Goal: Information Seeking & Learning: Learn about a topic

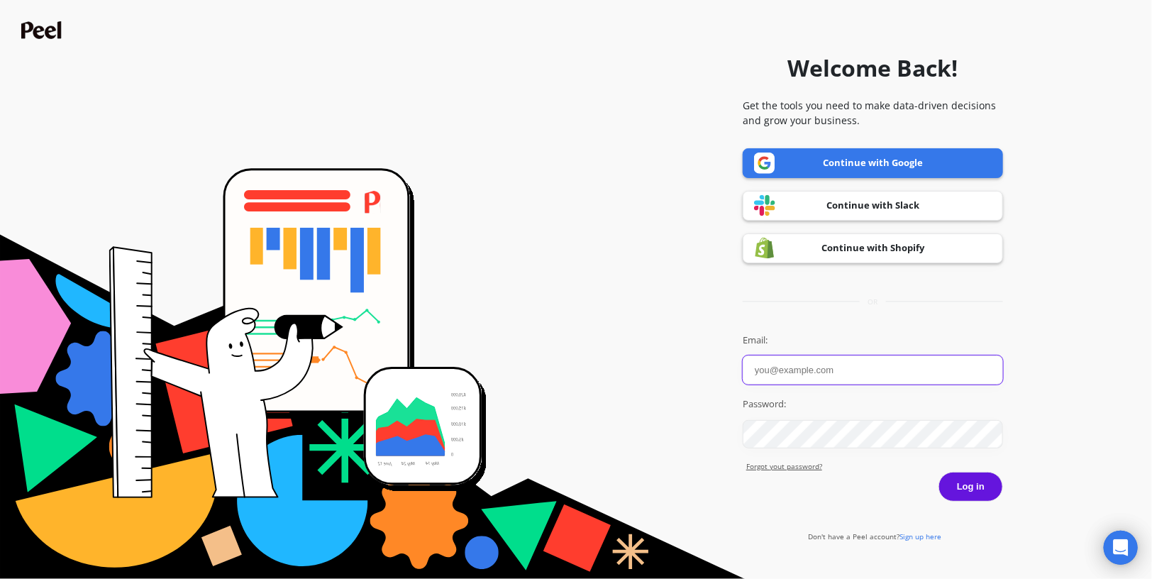
type input "matt@dirteaworld.com"
click at [980, 494] on button "Log in" at bounding box center [971, 487] width 65 height 30
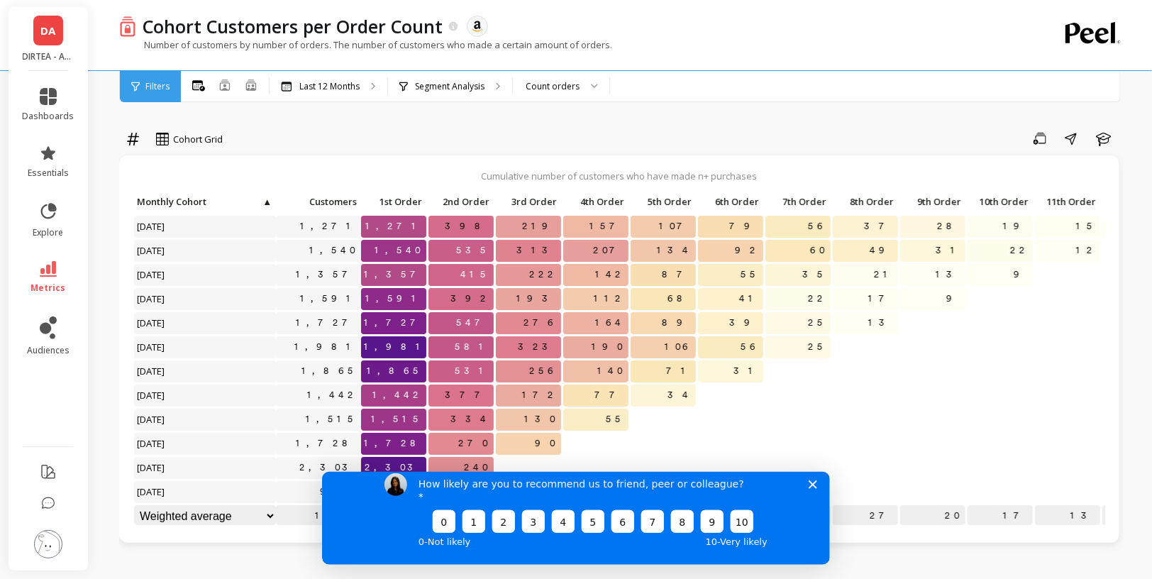
click at [816, 488] on icon "Close survey" at bounding box center [812, 484] width 9 height 9
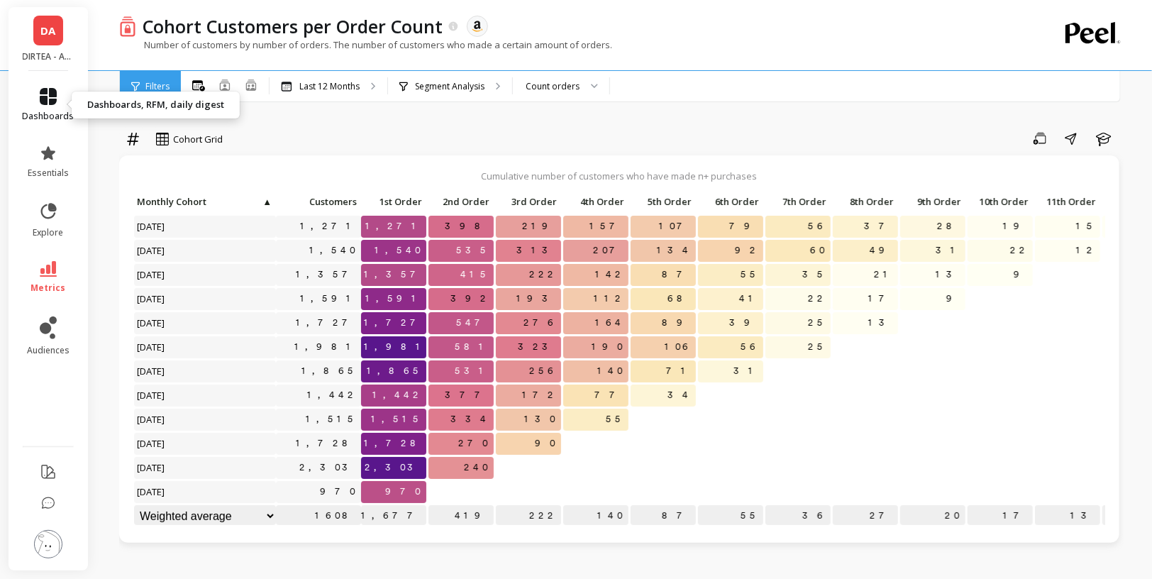
click at [46, 104] on icon at bounding box center [48, 96] width 17 height 17
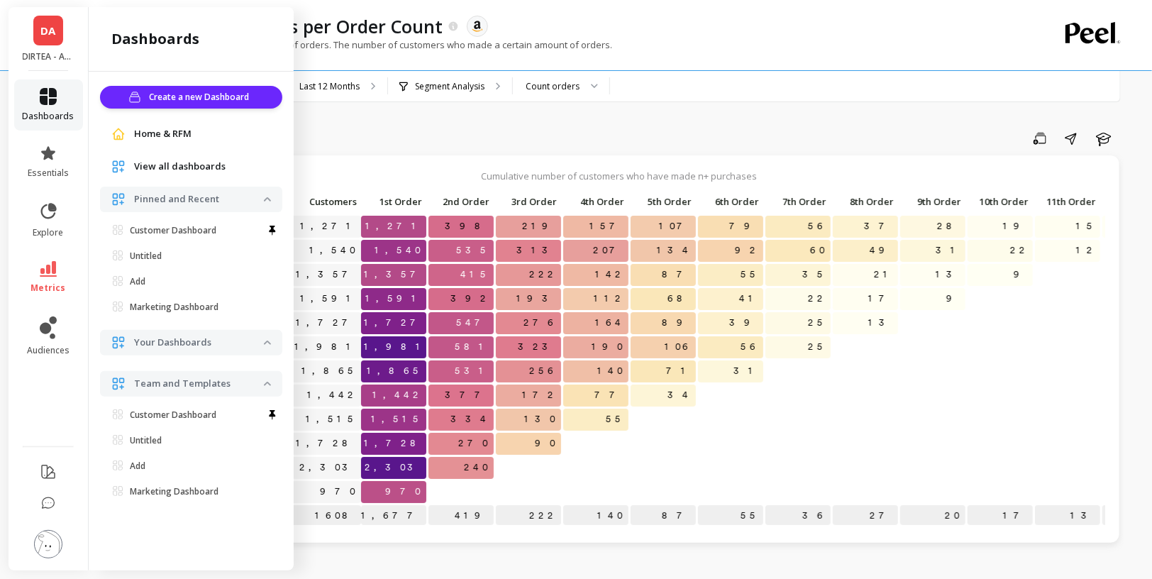
click at [46, 104] on icon at bounding box center [48, 96] width 17 height 17
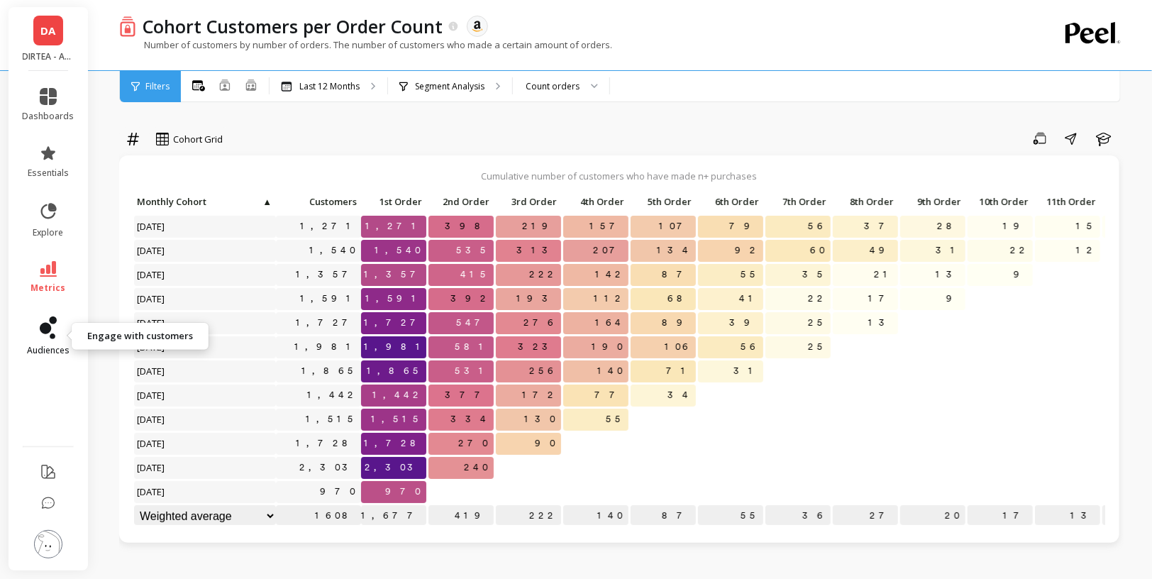
click at [56, 339] on link "audiences" at bounding box center [49, 336] width 52 height 40
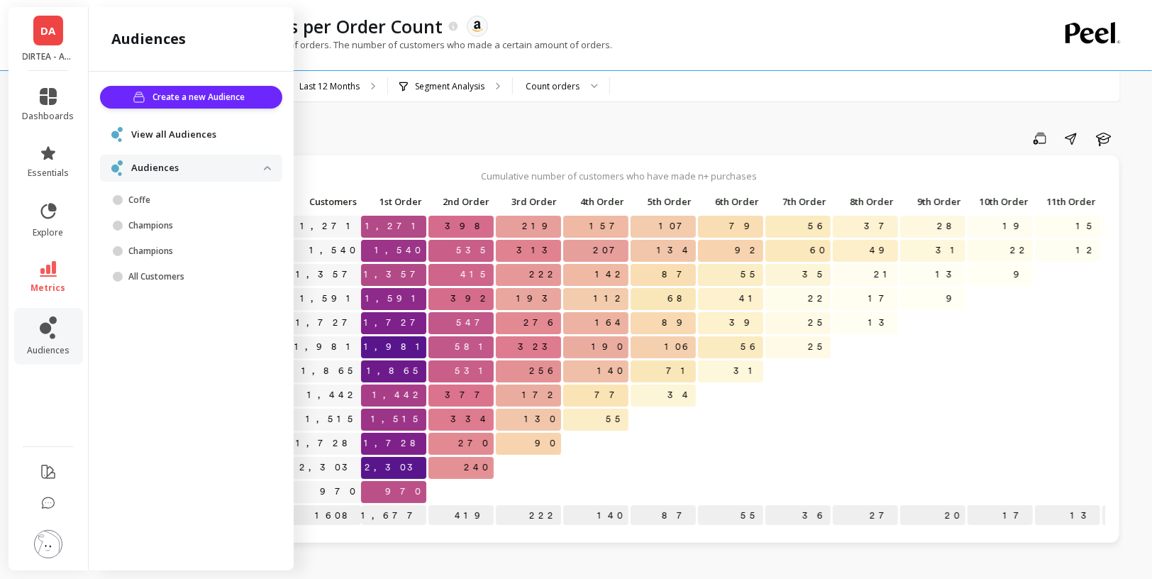
click at [41, 28] on span "DA" at bounding box center [48, 31] width 15 height 16
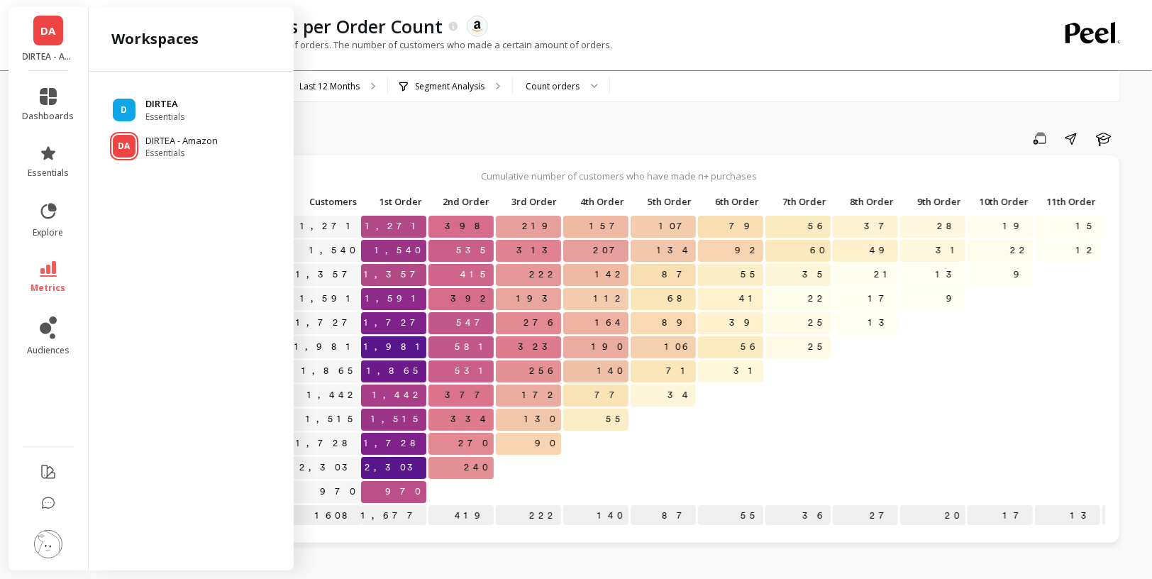
click at [171, 114] on span "Essentials" at bounding box center [164, 116] width 39 height 11
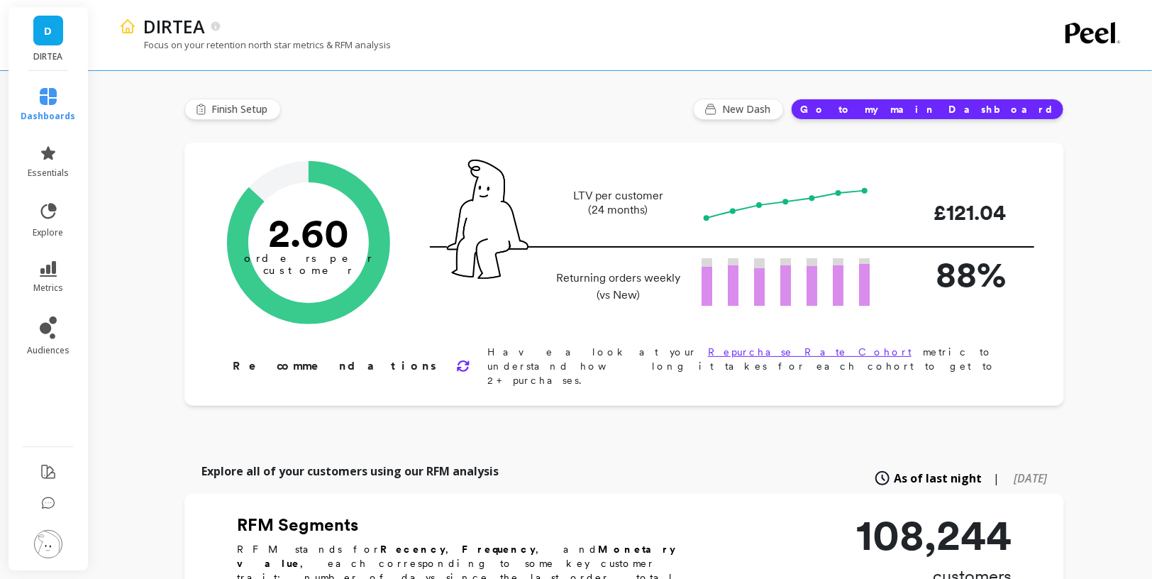
click at [978, 107] on button "Go to my main Dashboard" at bounding box center [927, 109] width 273 height 21
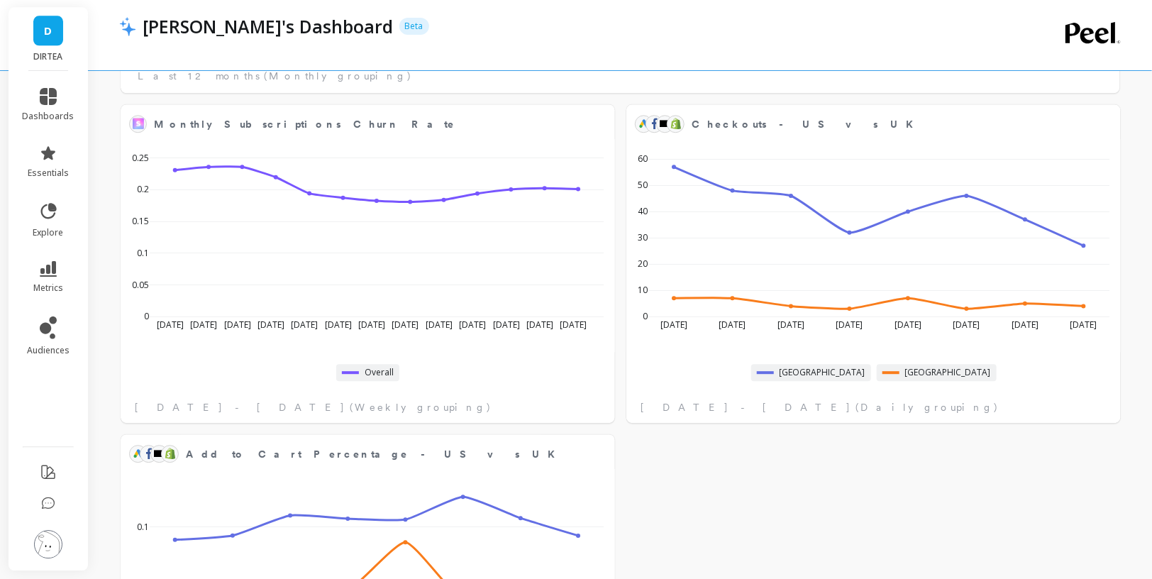
scroll to position [1950, 0]
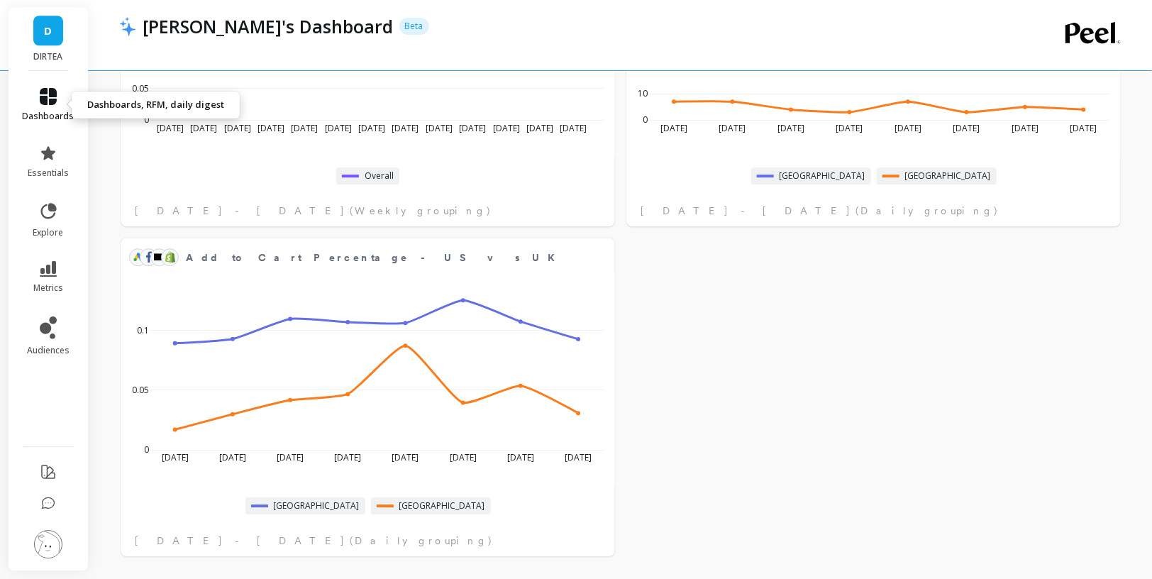
click at [51, 102] on icon at bounding box center [48, 96] width 17 height 17
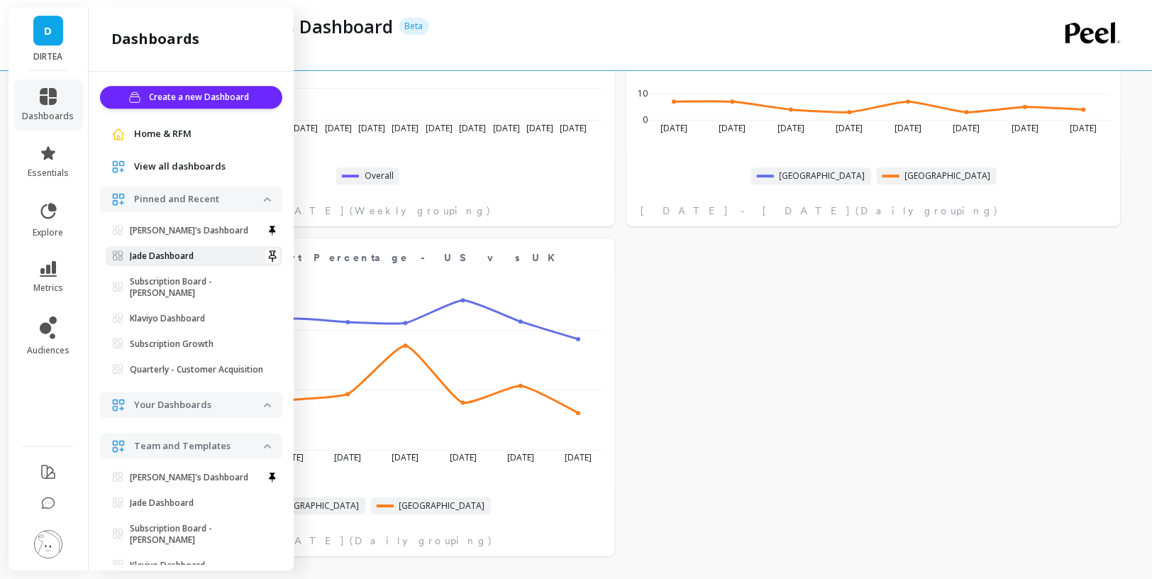
click at [204, 253] on span "Jade Dashboard" at bounding box center [188, 255] width 151 height 11
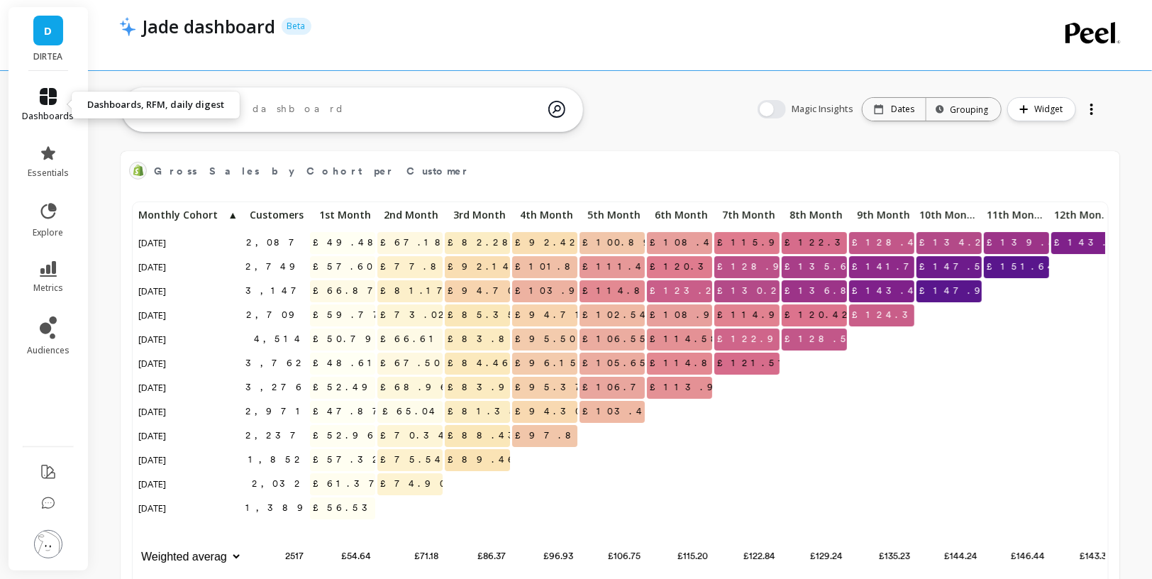
click at [52, 114] on span "dashboards" at bounding box center [49, 116] width 52 height 11
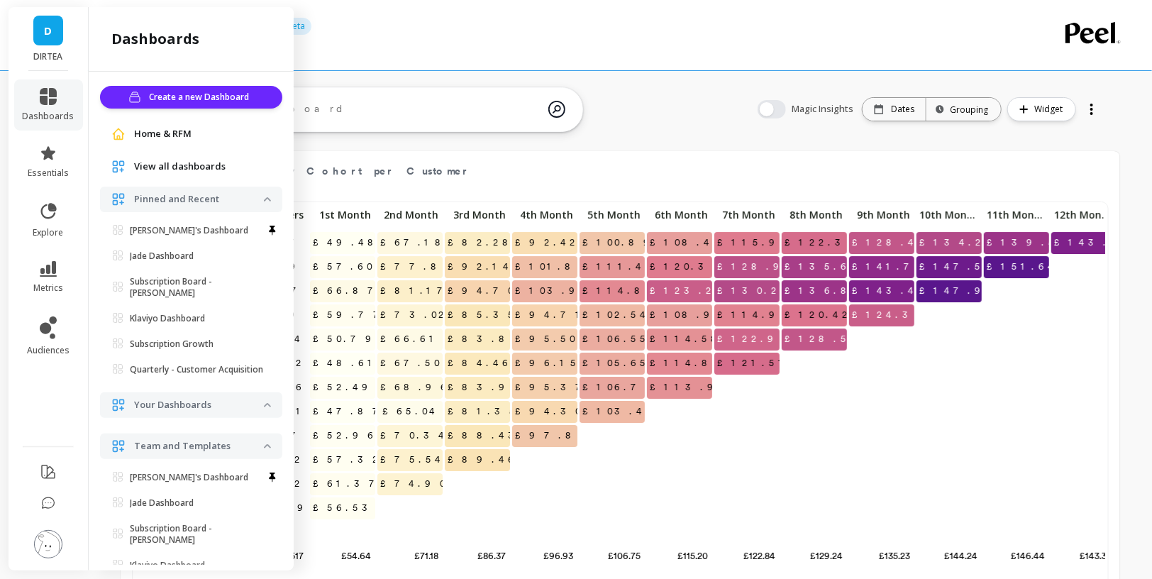
click at [437, 134] on div "ask the AI What are the top products that new customers purchase compared to ex…" at bounding box center [352, 110] width 461 height 56
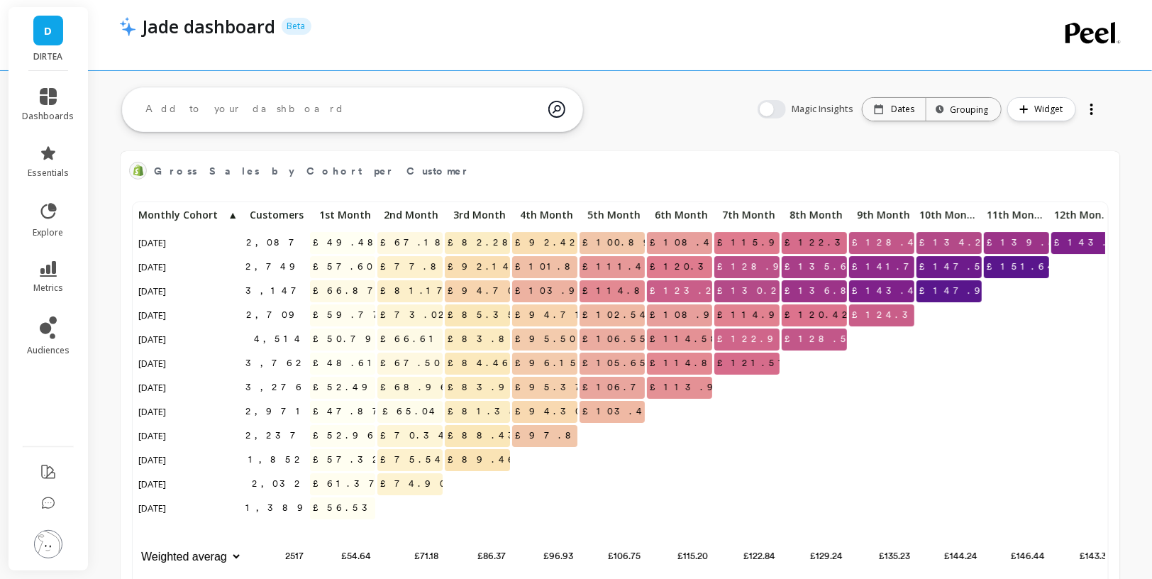
click at [437, 134] on div "ask the AI What are the top products that new customers purchase compared to ex…" at bounding box center [352, 110] width 461 height 56
click at [47, 96] on icon at bounding box center [48, 96] width 17 height 17
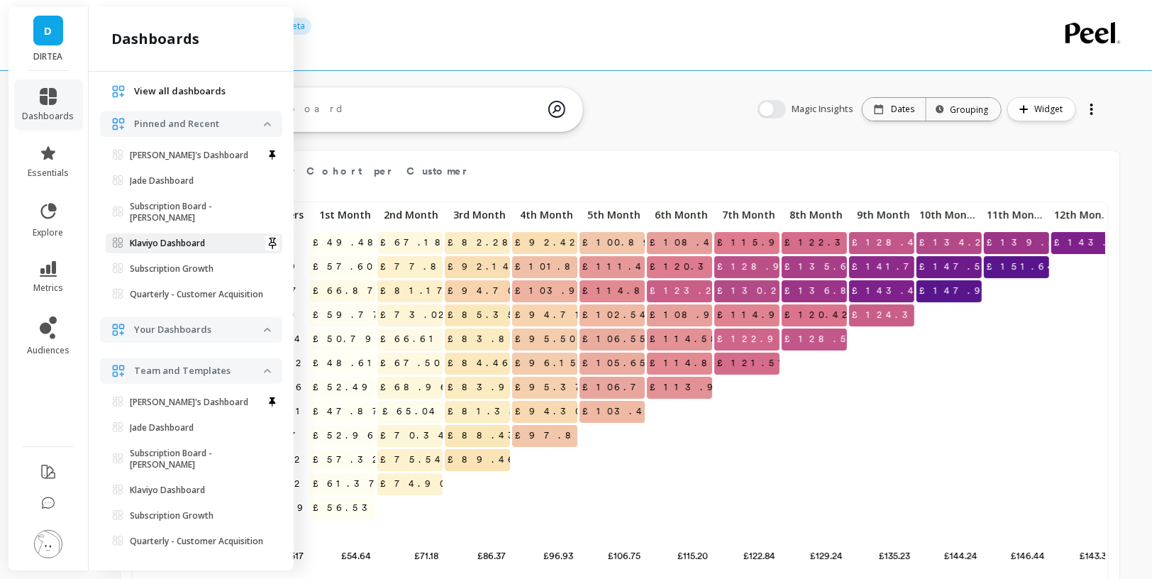
scroll to position [81, 0]
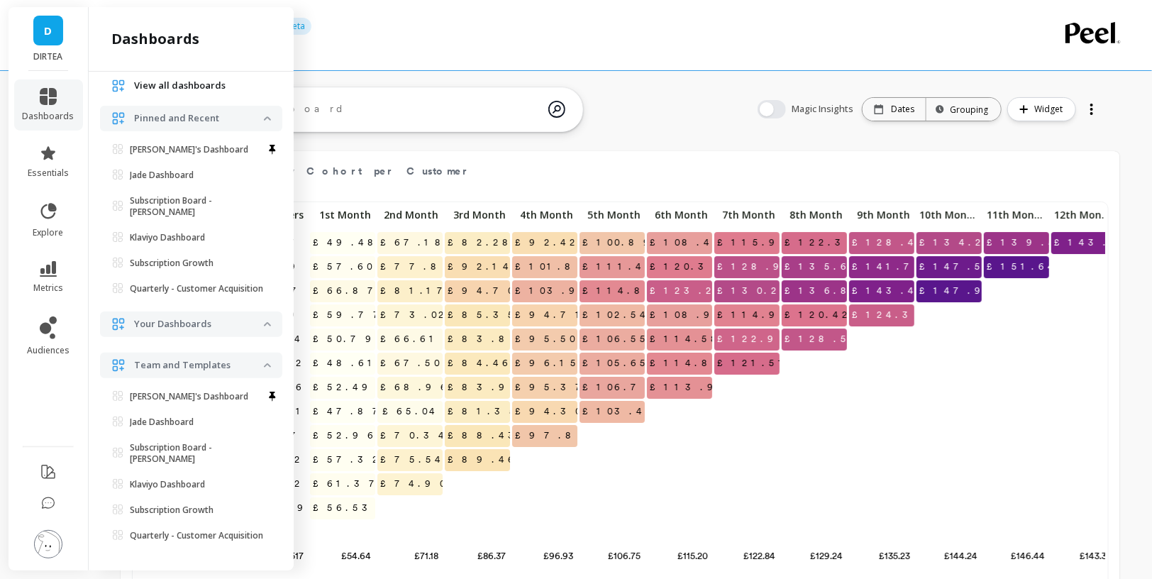
click at [272, 326] on span "Your Dashboards" at bounding box center [191, 324] width 182 height 26
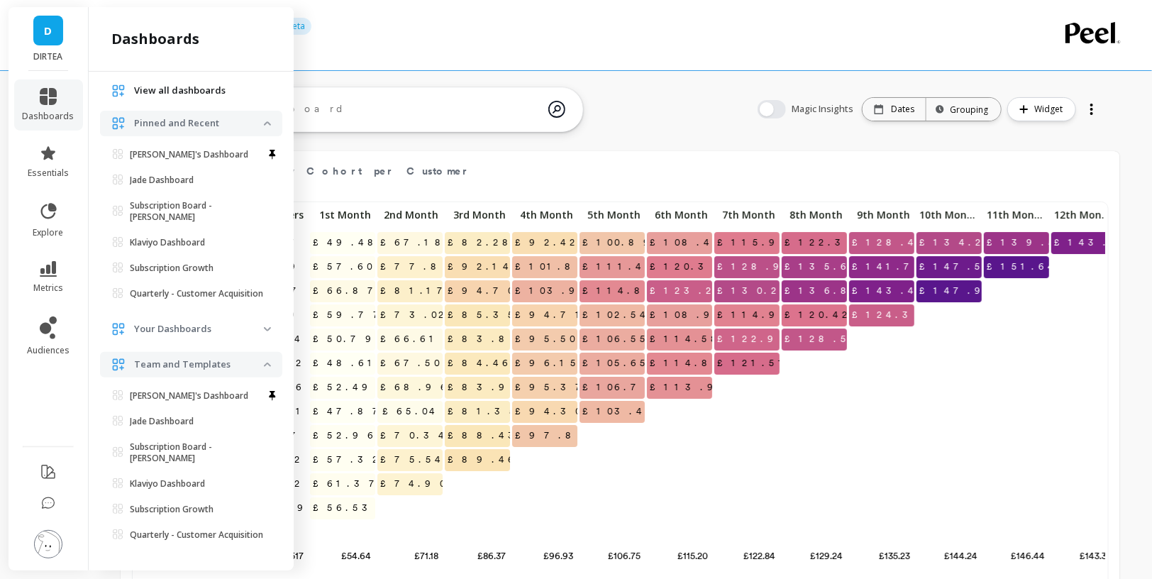
scroll to position [75, 0]
click at [267, 365] on img at bounding box center [267, 365] width 7 height 4
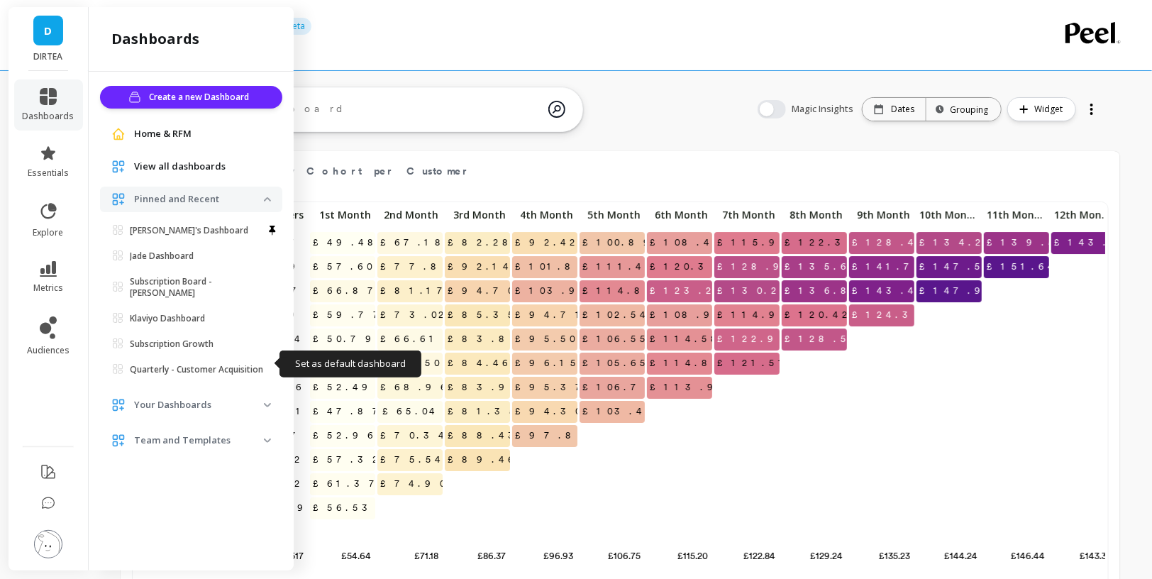
scroll to position [0, 0]
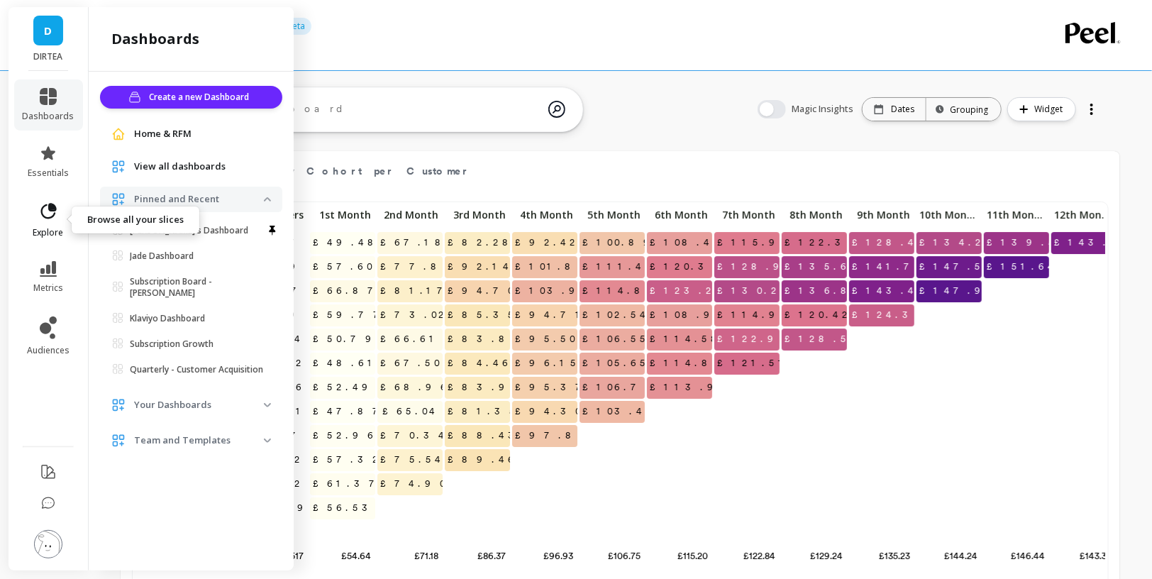
click at [40, 230] on span "explore" at bounding box center [48, 232] width 31 height 11
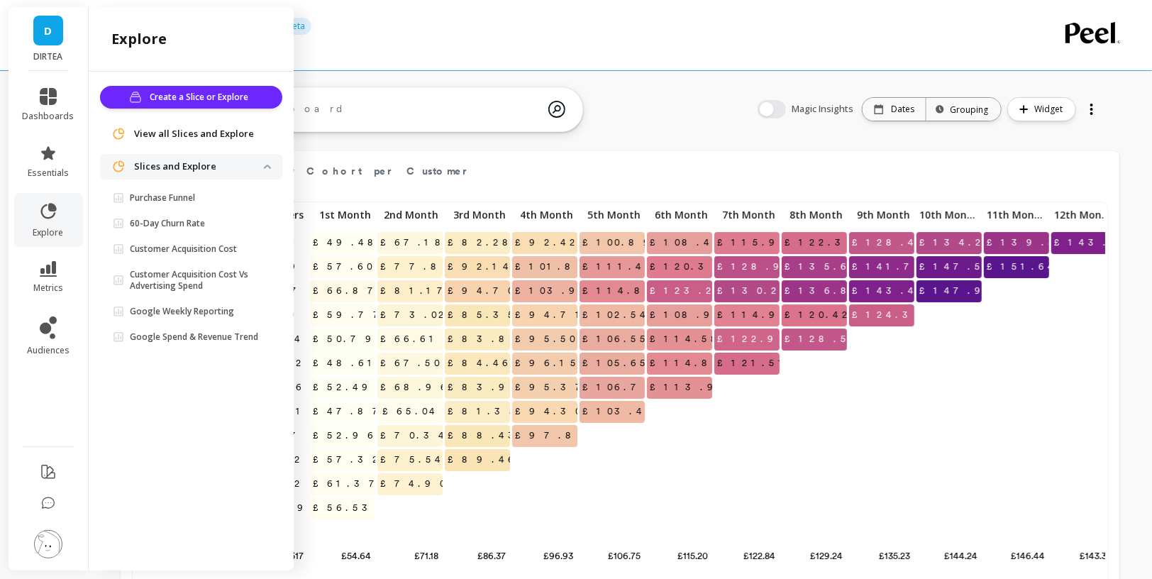
click at [265, 162] on span "Slices and Explore" at bounding box center [191, 167] width 182 height 26
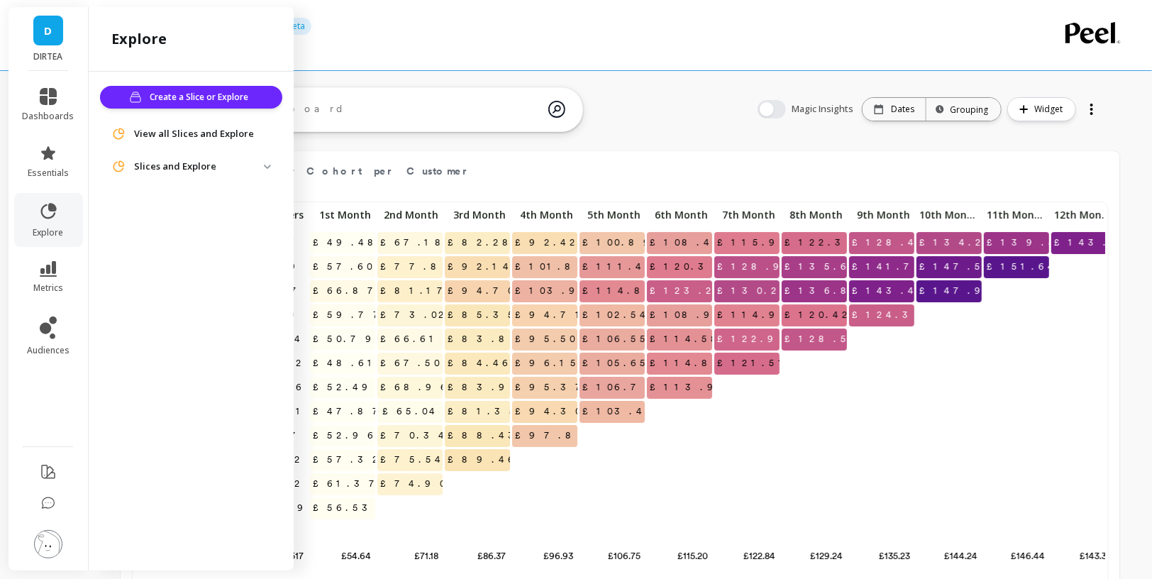
click at [265, 162] on span "Slices and Explore" at bounding box center [191, 167] width 182 height 26
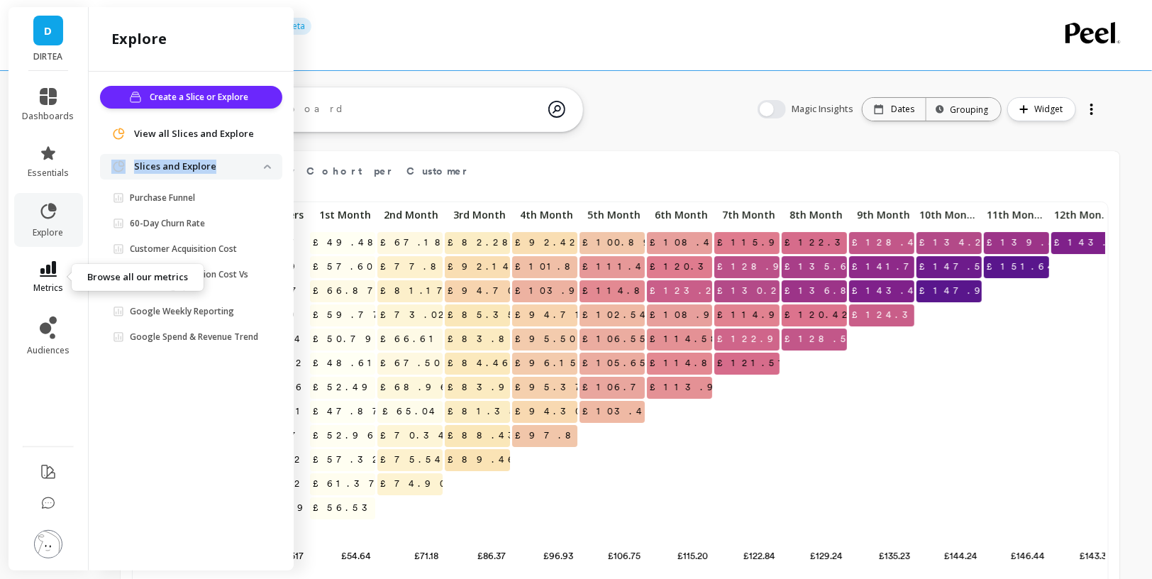
click at [48, 282] on span "metrics" at bounding box center [48, 287] width 30 height 11
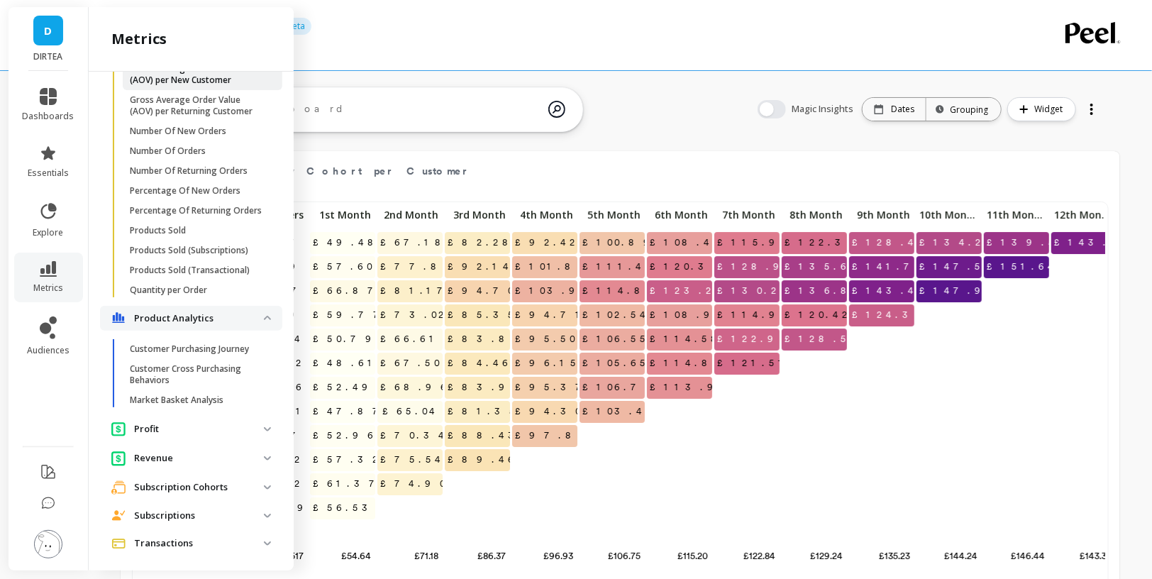
scroll to position [626, 0]
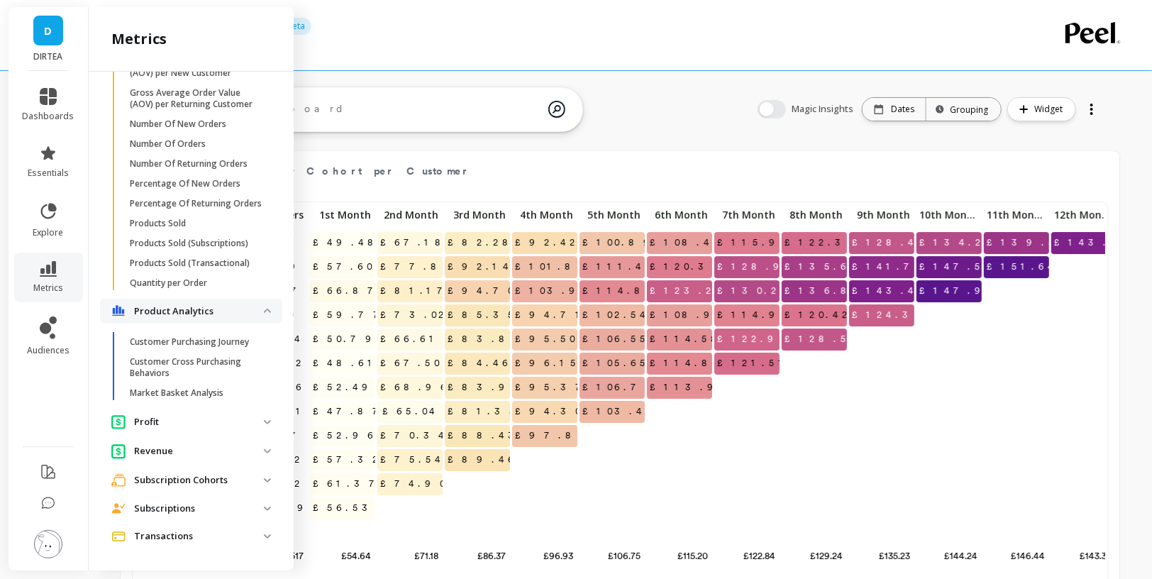
click at [223, 446] on p "Revenue" at bounding box center [199, 451] width 130 height 14
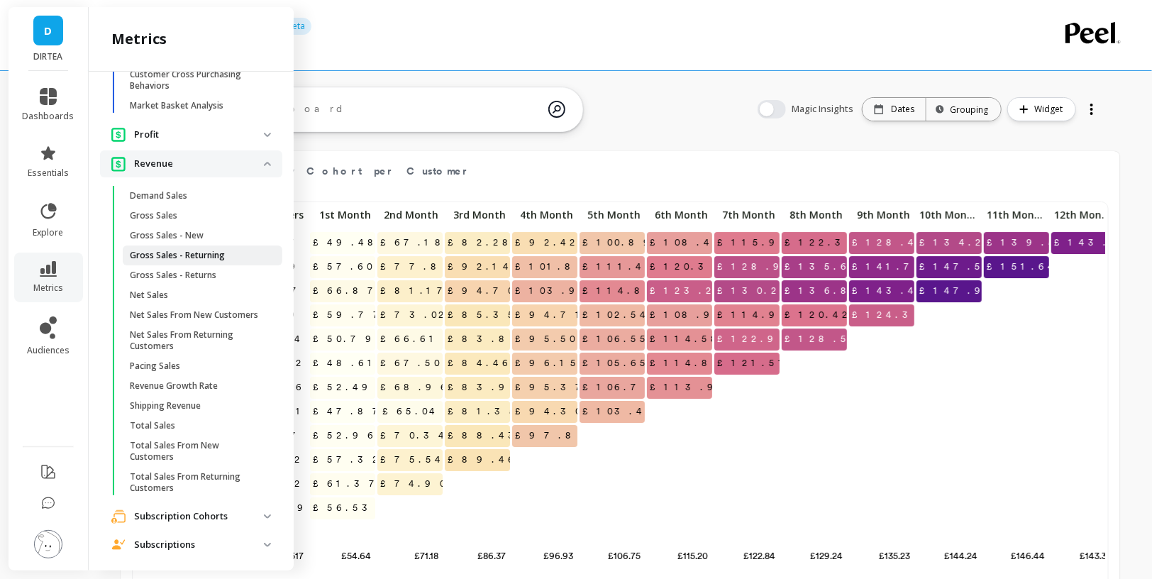
scroll to position [939, 0]
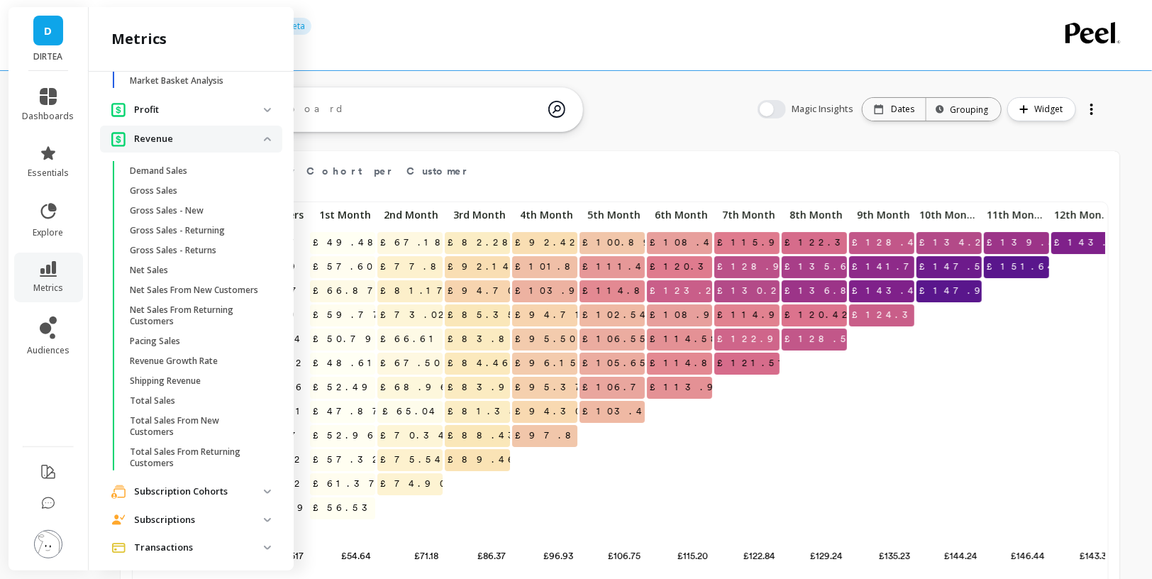
click at [241, 485] on p "Subscription Cohorts" at bounding box center [199, 492] width 130 height 14
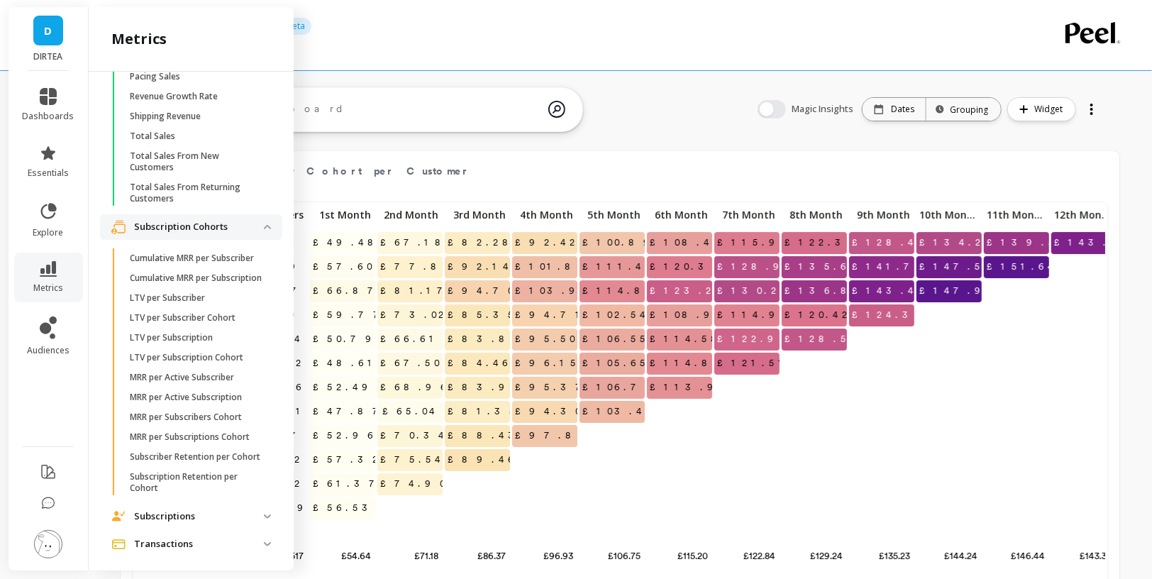
scroll to position [1211, 0]
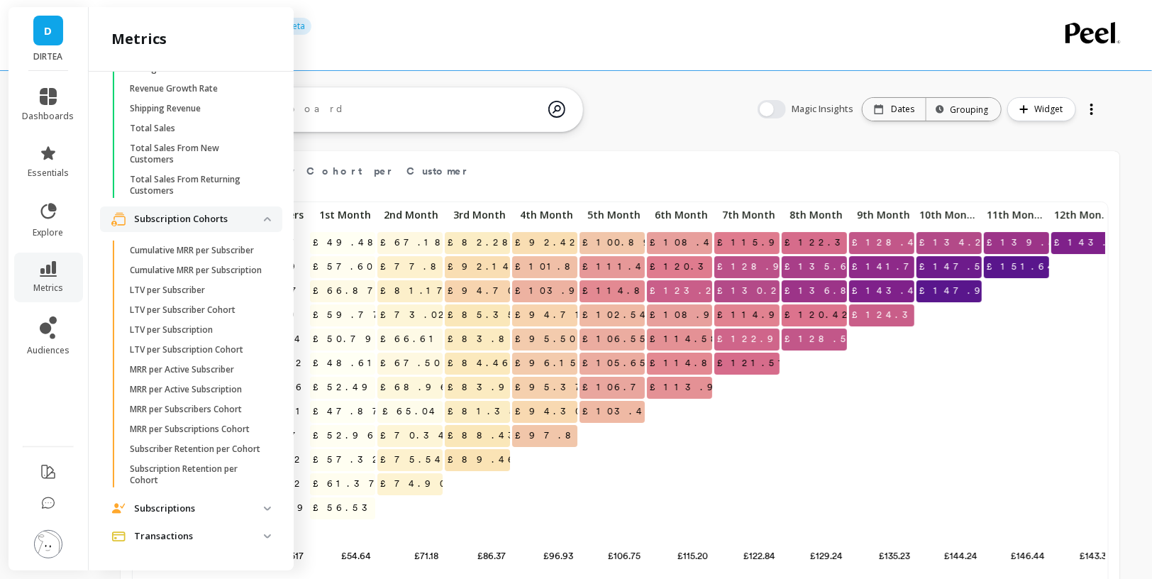
click at [231, 512] on p "Subscriptions" at bounding box center [199, 509] width 130 height 14
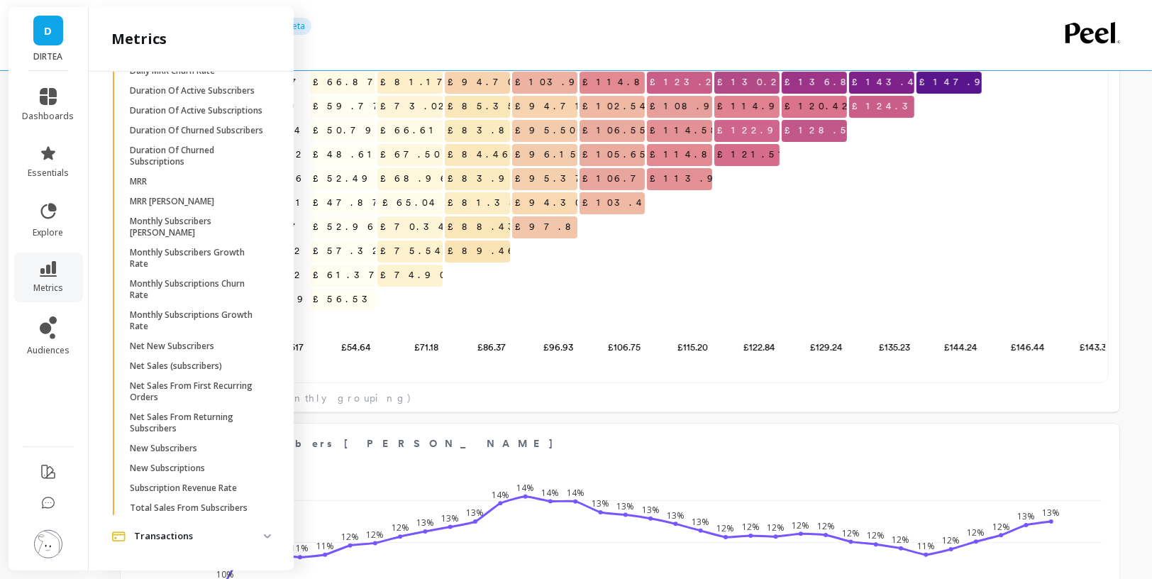
scroll to position [277, 0]
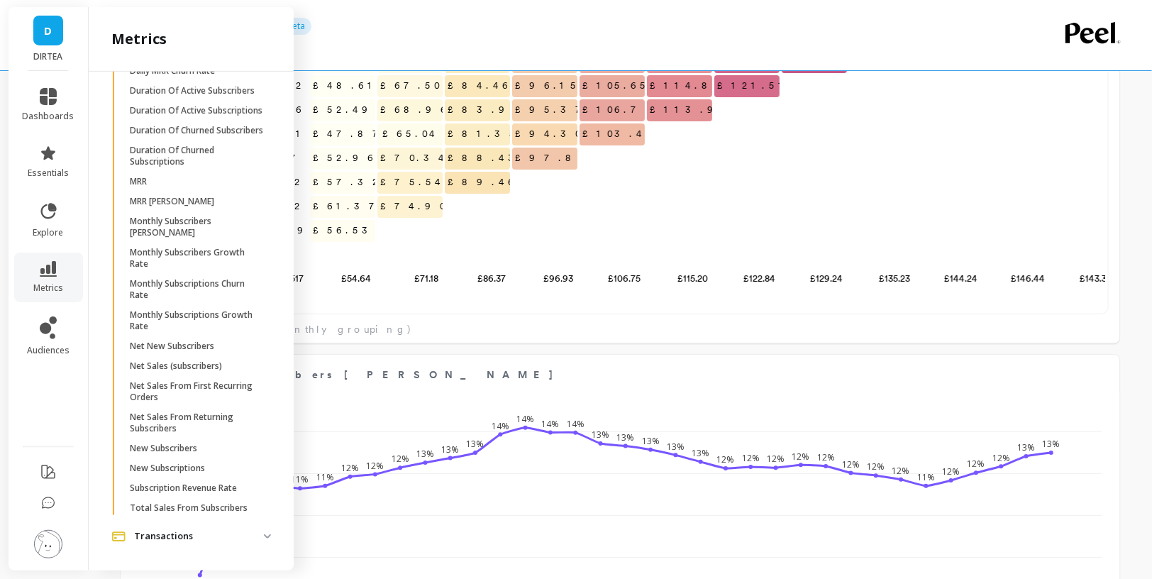
click at [233, 543] on span "Transactions" at bounding box center [191, 537] width 182 height 26
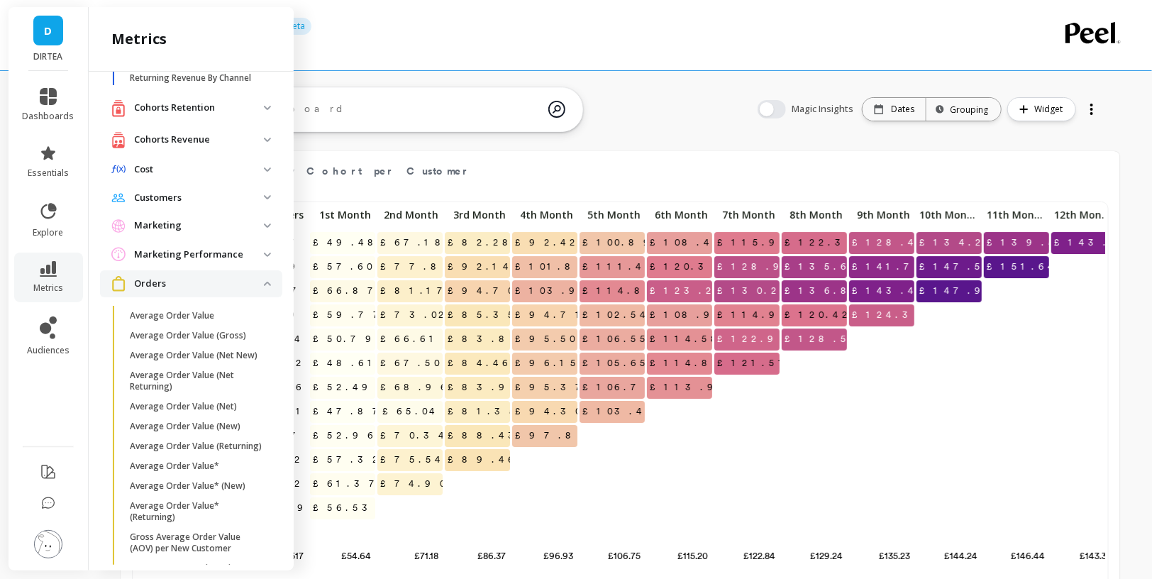
scroll to position [0, 0]
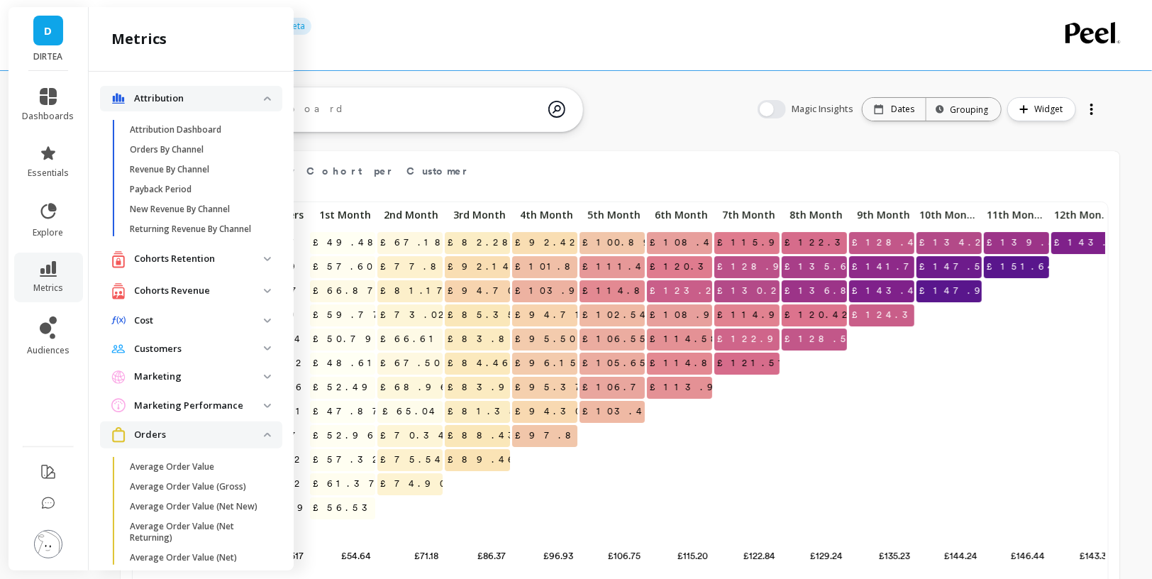
click at [245, 99] on p "Attribution" at bounding box center [199, 99] width 130 height 14
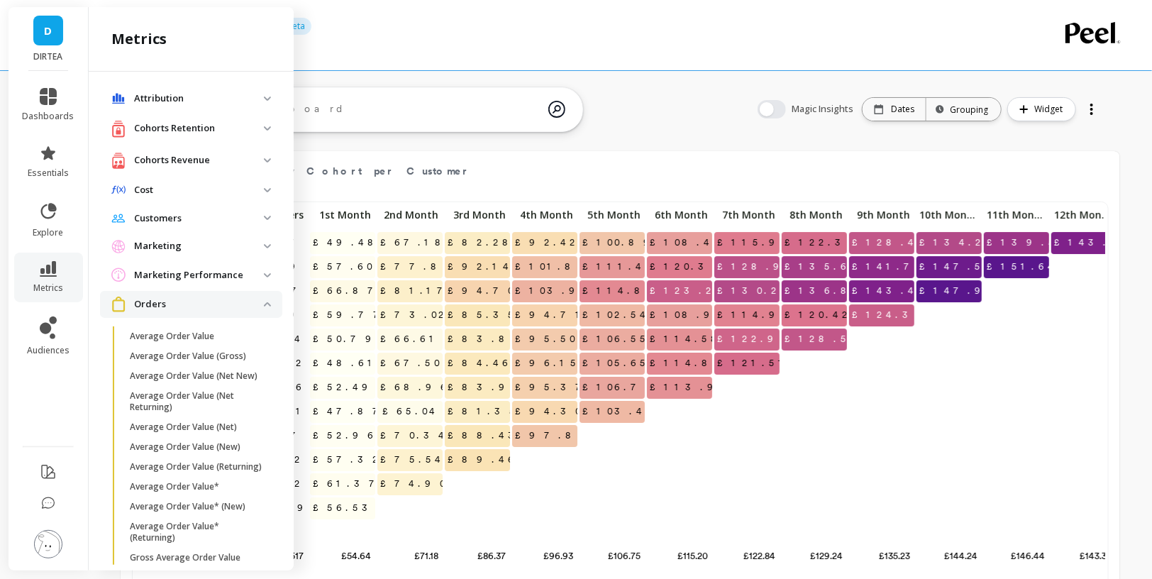
click at [236, 297] on p "Orders" at bounding box center [199, 304] width 130 height 14
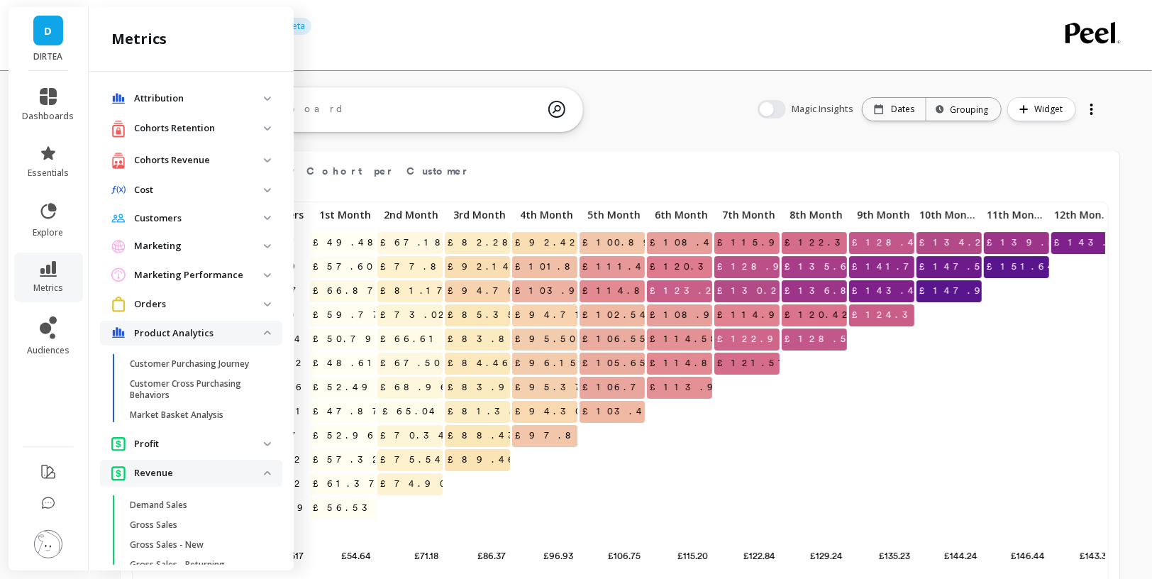
click at [255, 336] on p "Product Analytics" at bounding box center [199, 333] width 130 height 14
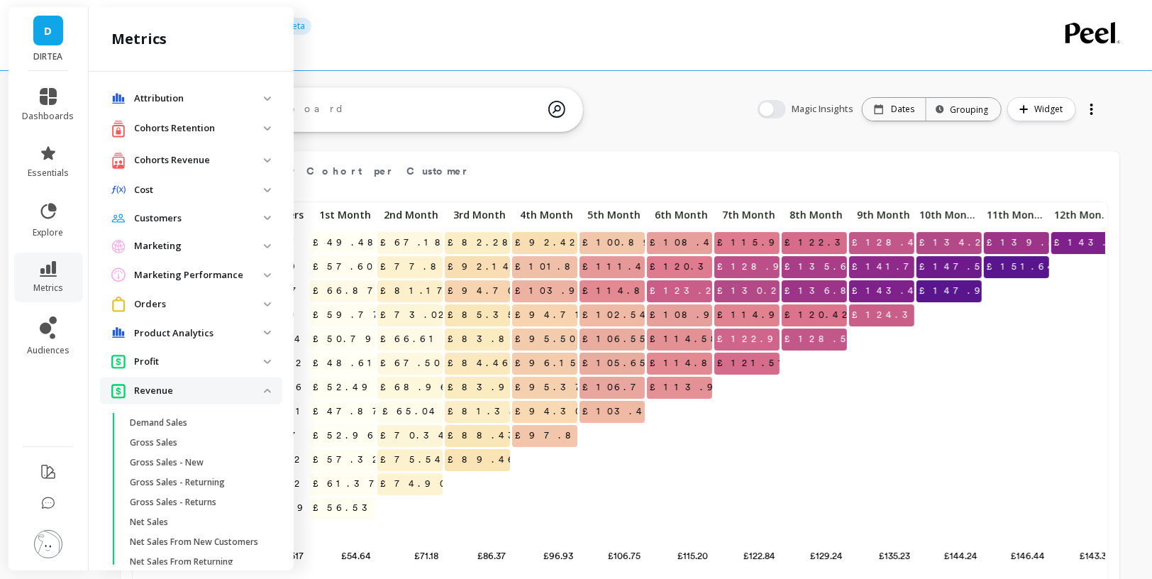
click at [267, 387] on span "Revenue" at bounding box center [191, 390] width 182 height 26
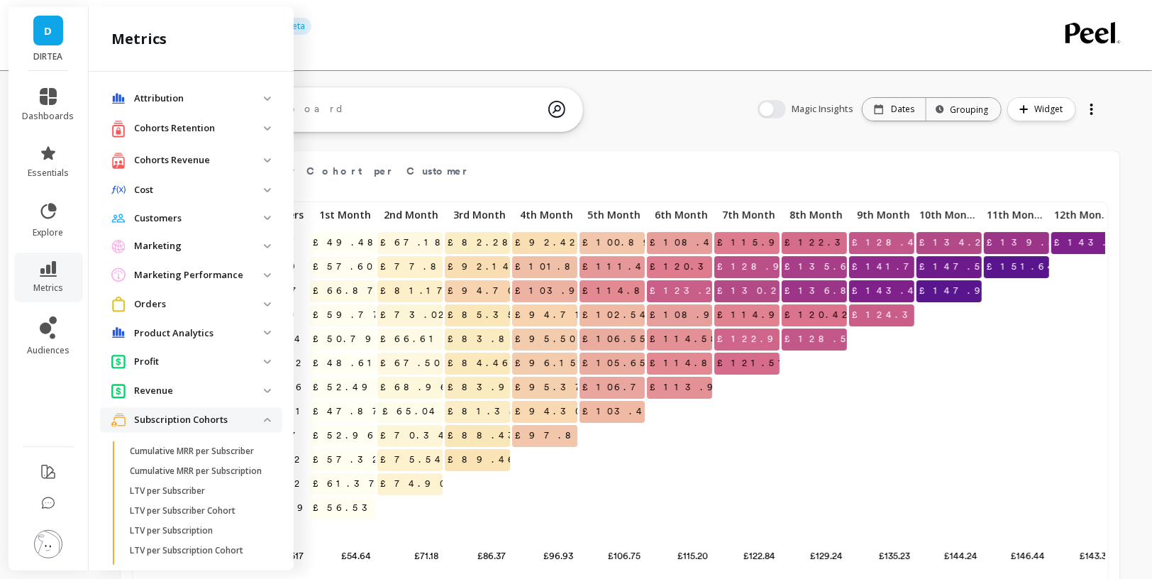
click at [263, 417] on p "Subscription Cohorts" at bounding box center [199, 420] width 130 height 14
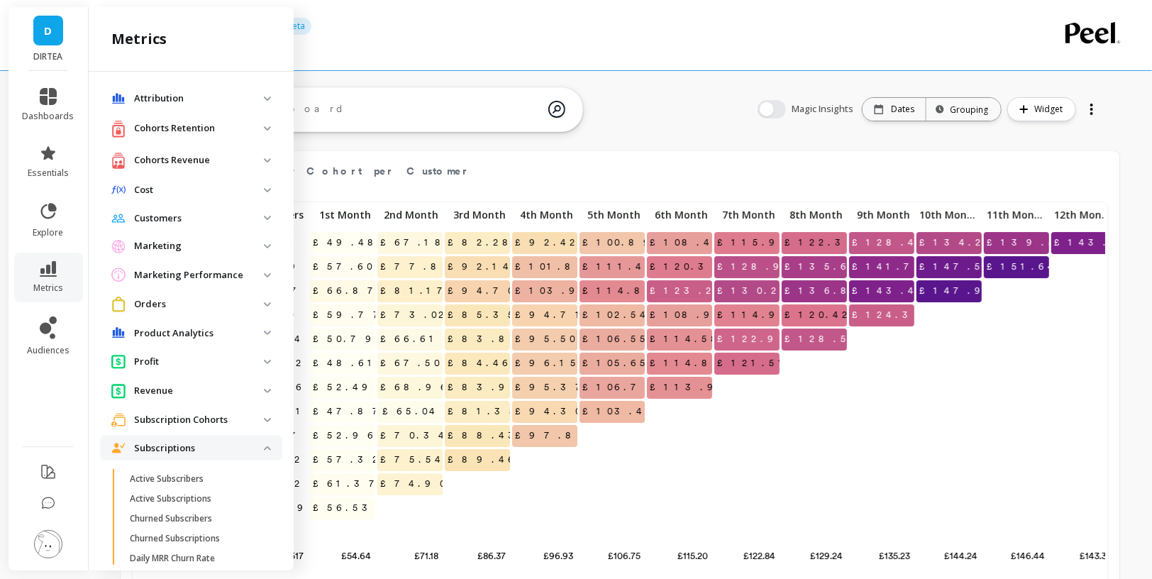
click at [262, 448] on p "Subscriptions" at bounding box center [199, 448] width 130 height 14
click at [267, 480] on span "Transactions" at bounding box center [191, 476] width 182 height 26
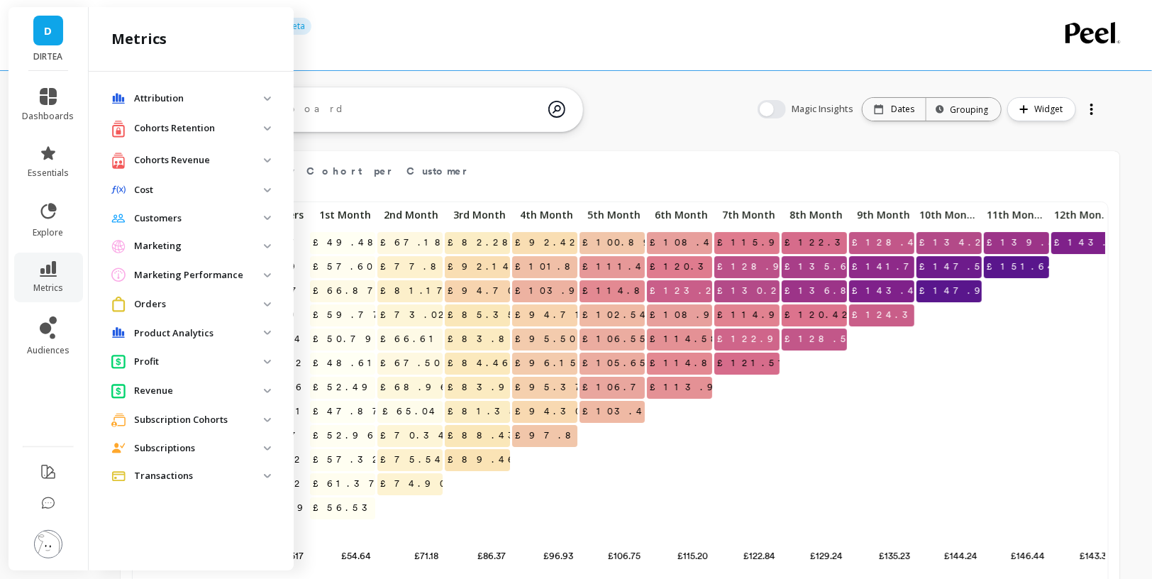
click at [270, 392] on img at bounding box center [267, 391] width 7 height 4
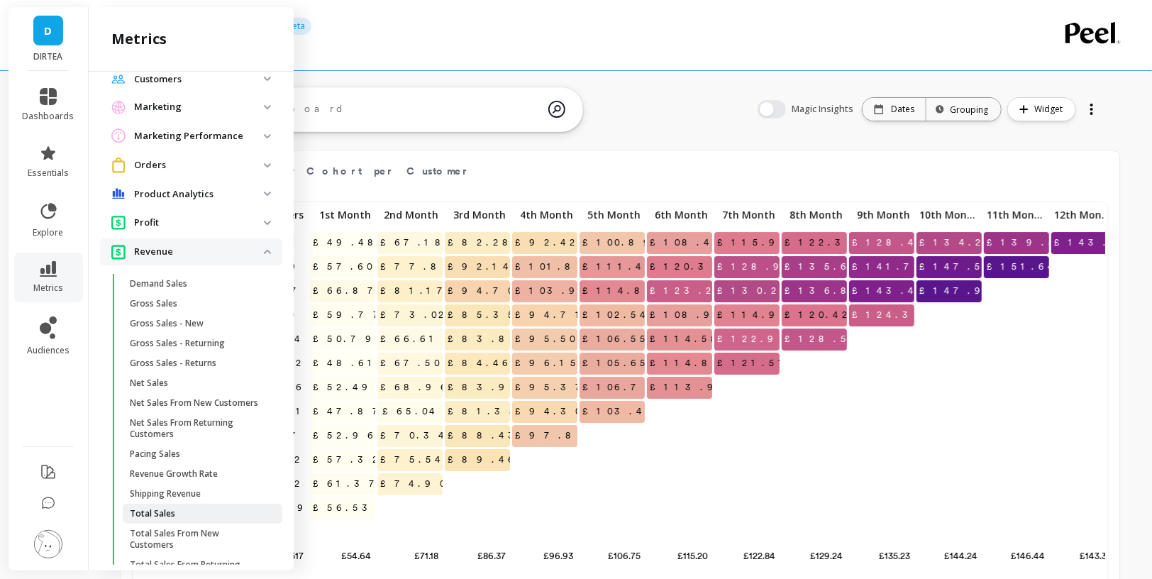
scroll to position [133, 0]
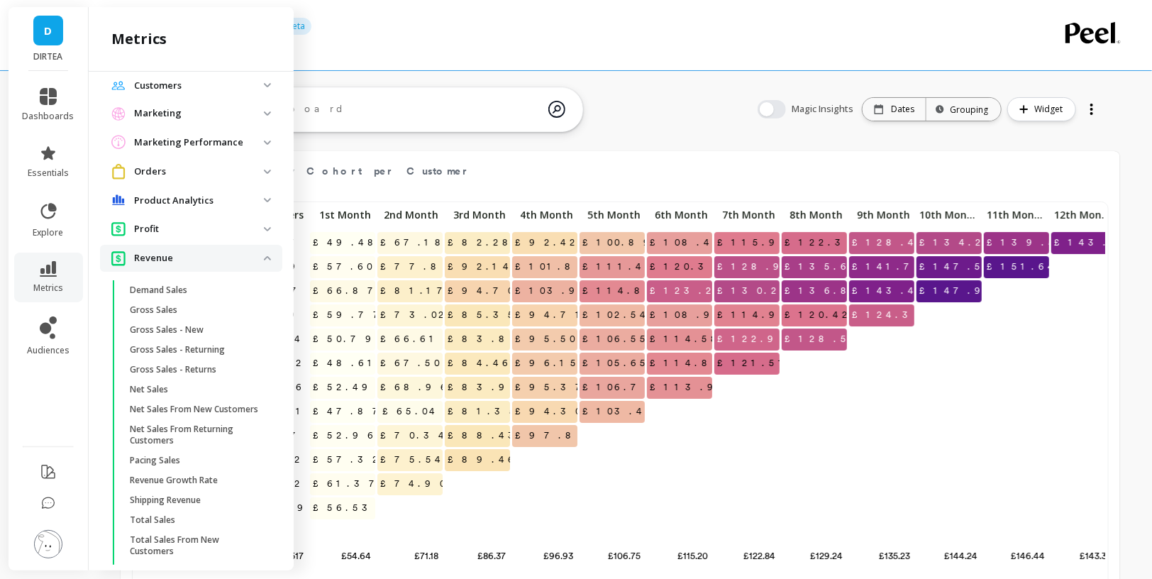
click at [261, 266] on span "Revenue" at bounding box center [191, 258] width 182 height 26
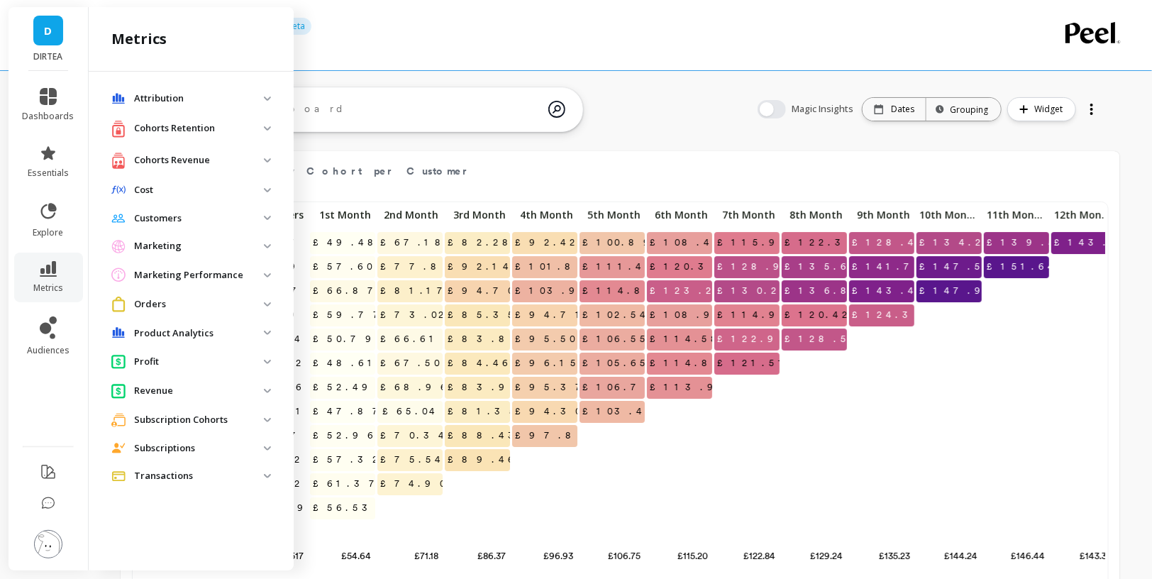
click at [270, 475] on img at bounding box center [267, 476] width 7 height 4
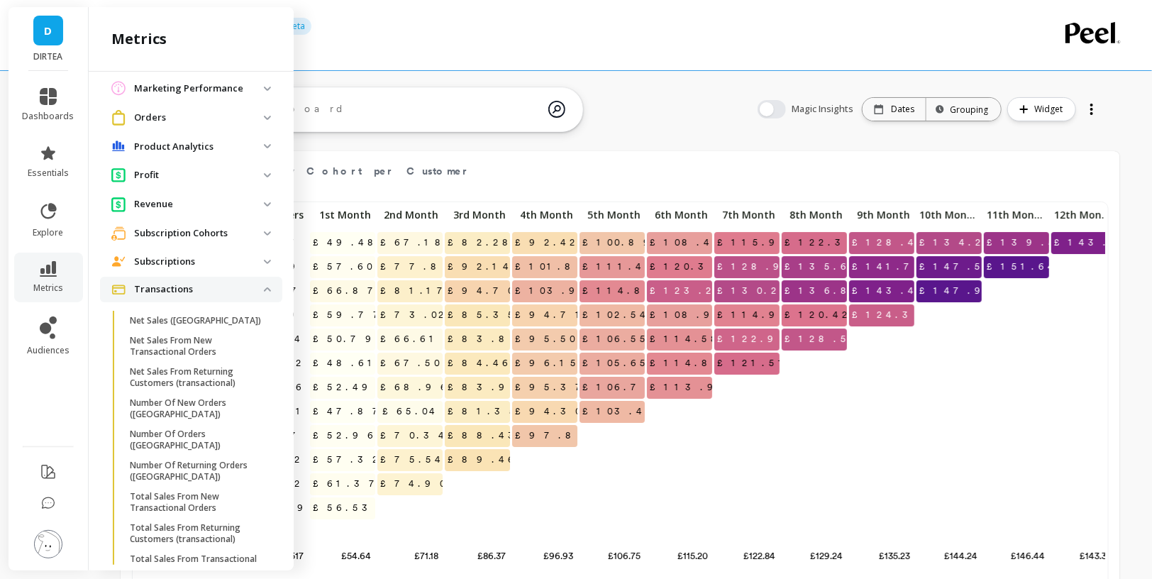
click at [261, 289] on p "Transactions" at bounding box center [199, 289] width 130 height 14
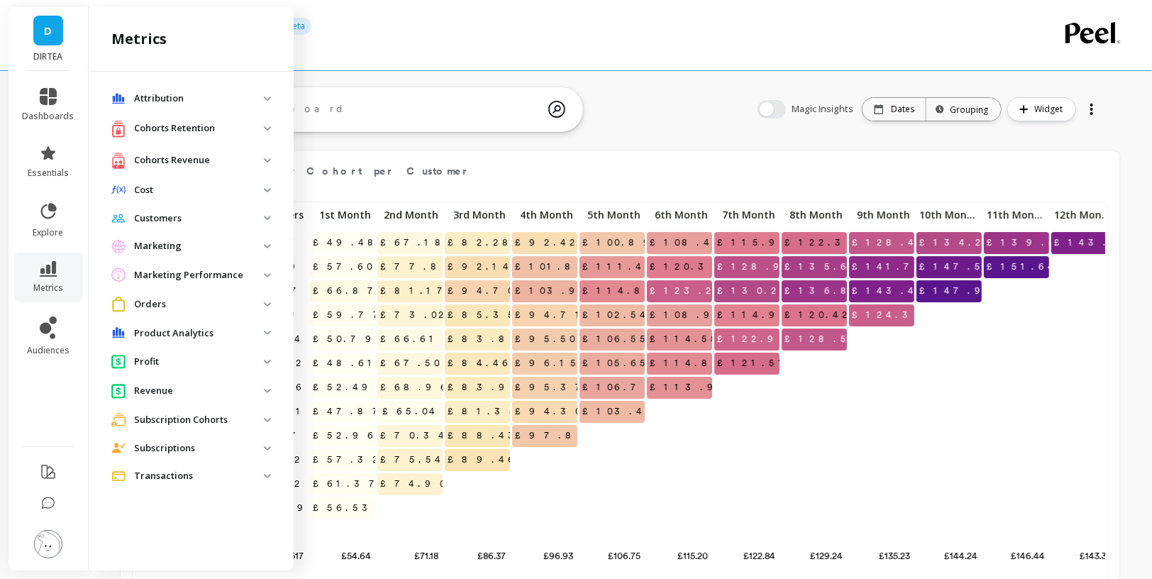
click at [257, 356] on p "Profit" at bounding box center [199, 362] width 130 height 14
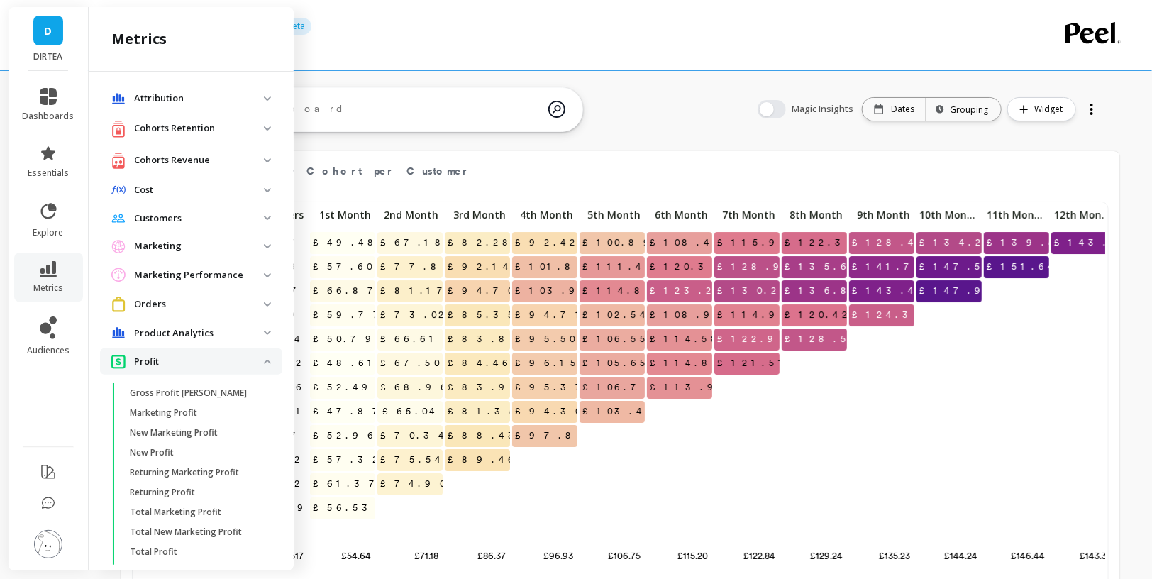
click at [257, 356] on p "Profit" at bounding box center [199, 362] width 130 height 14
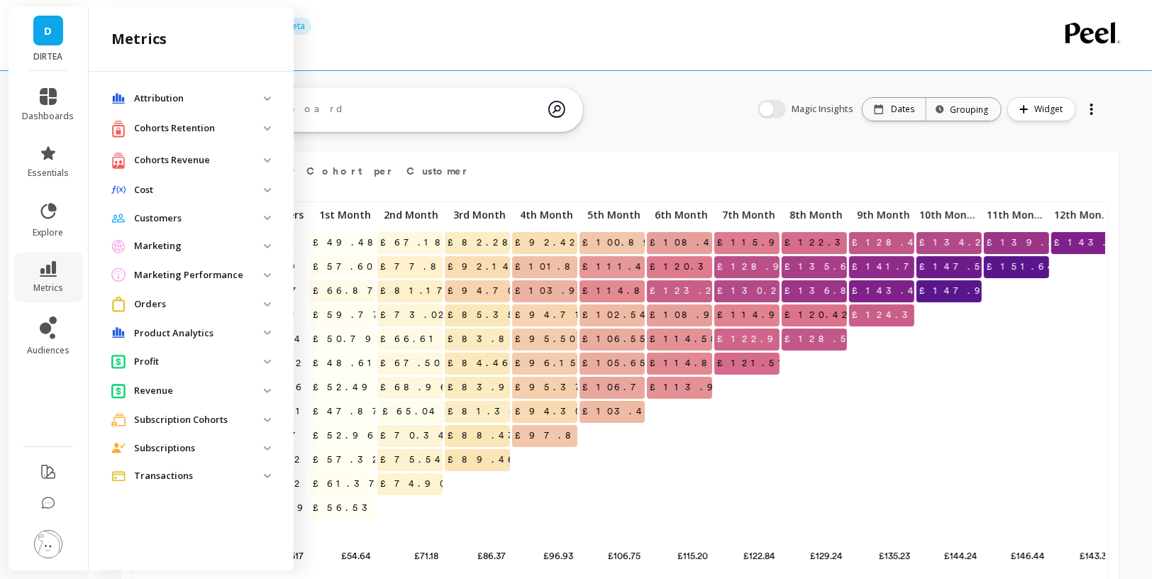
click at [257, 328] on p "Product Analytics" at bounding box center [199, 333] width 130 height 14
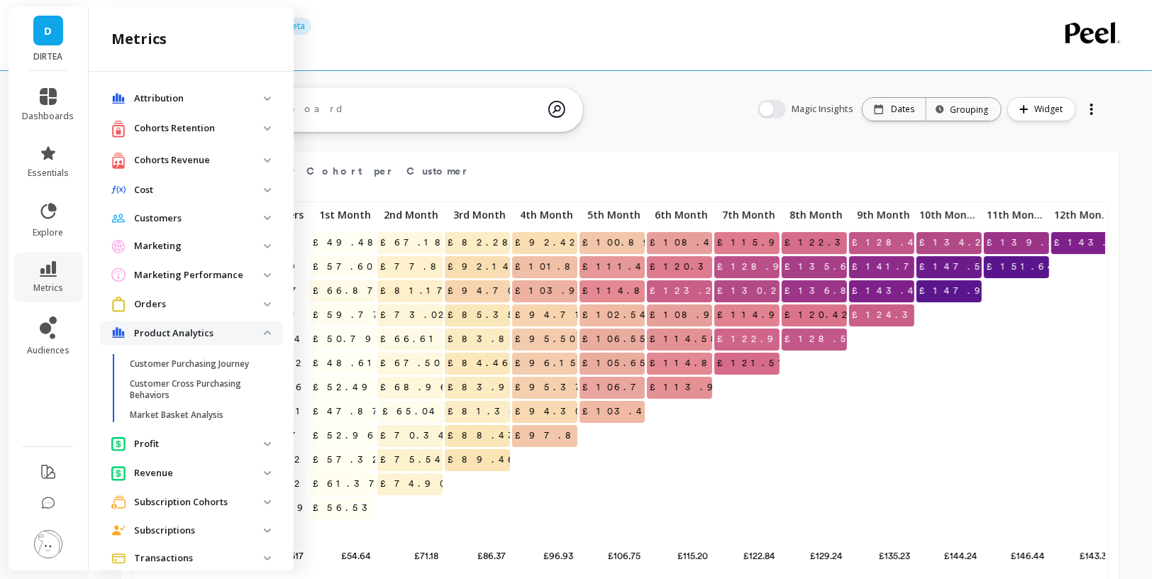
click at [257, 328] on p "Product Analytics" at bounding box center [199, 333] width 130 height 14
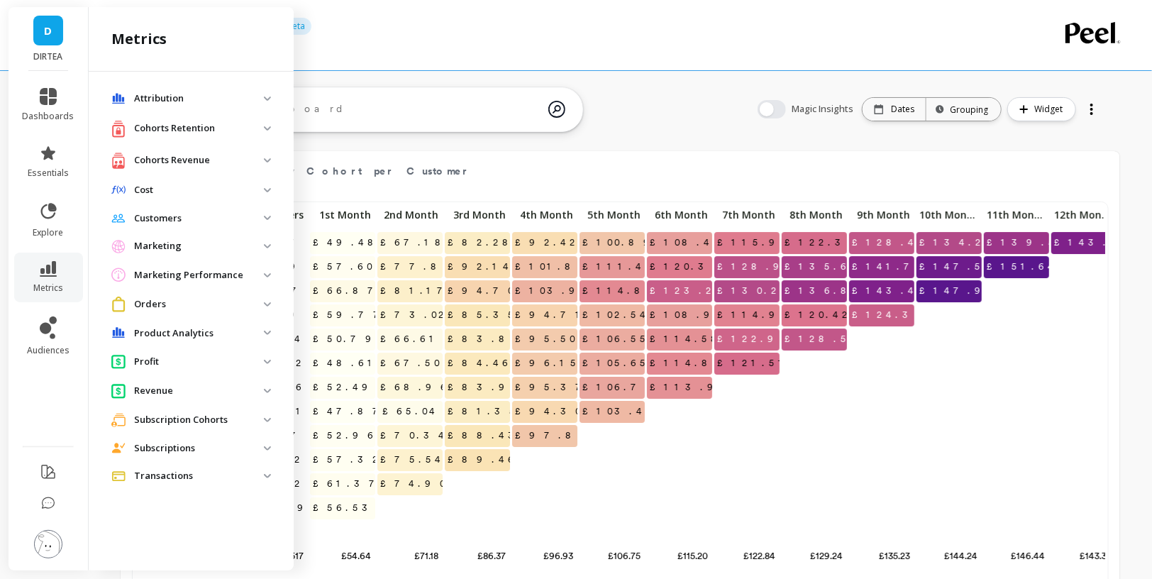
click at [263, 358] on p "Profit" at bounding box center [199, 362] width 130 height 14
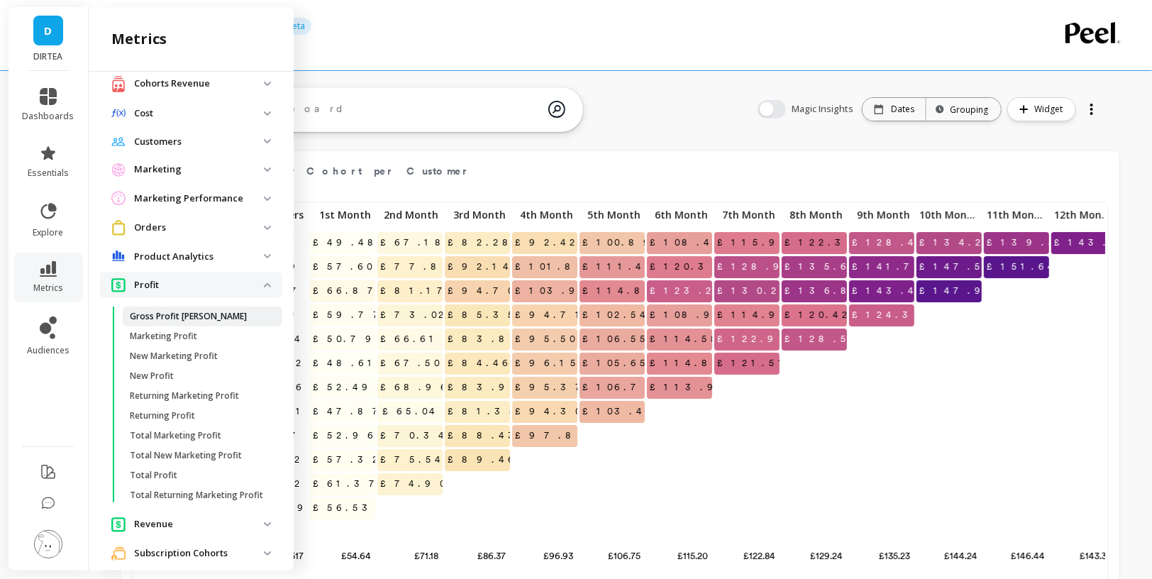
scroll to position [79, 0]
click at [260, 282] on p "Profit" at bounding box center [199, 282] width 130 height 14
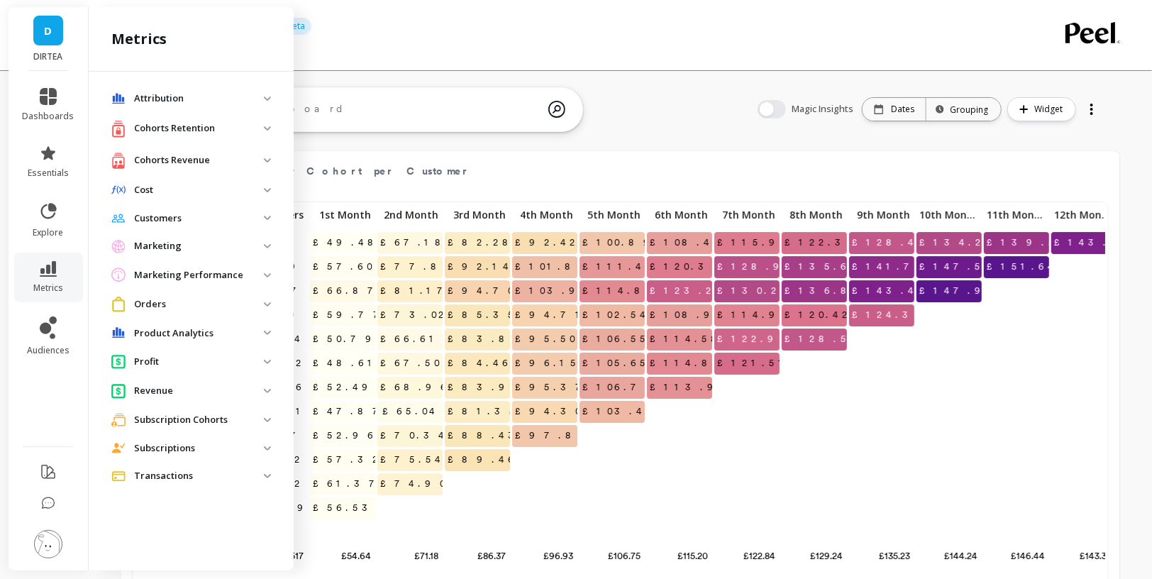
click at [243, 97] on p "Attribution" at bounding box center [199, 99] width 130 height 14
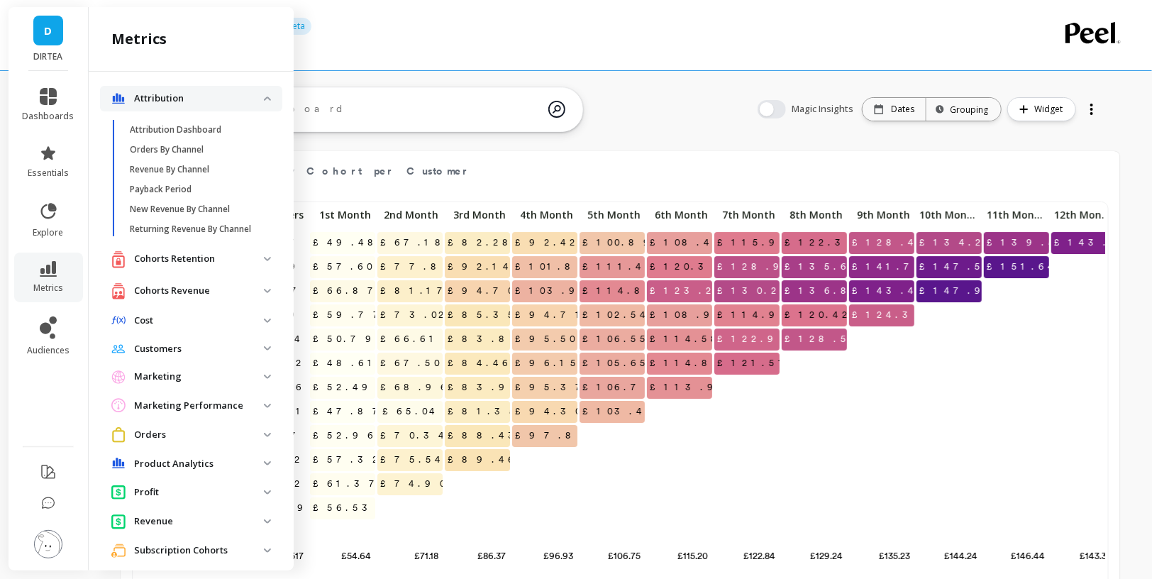
click at [243, 97] on p "Attribution" at bounding box center [199, 99] width 130 height 14
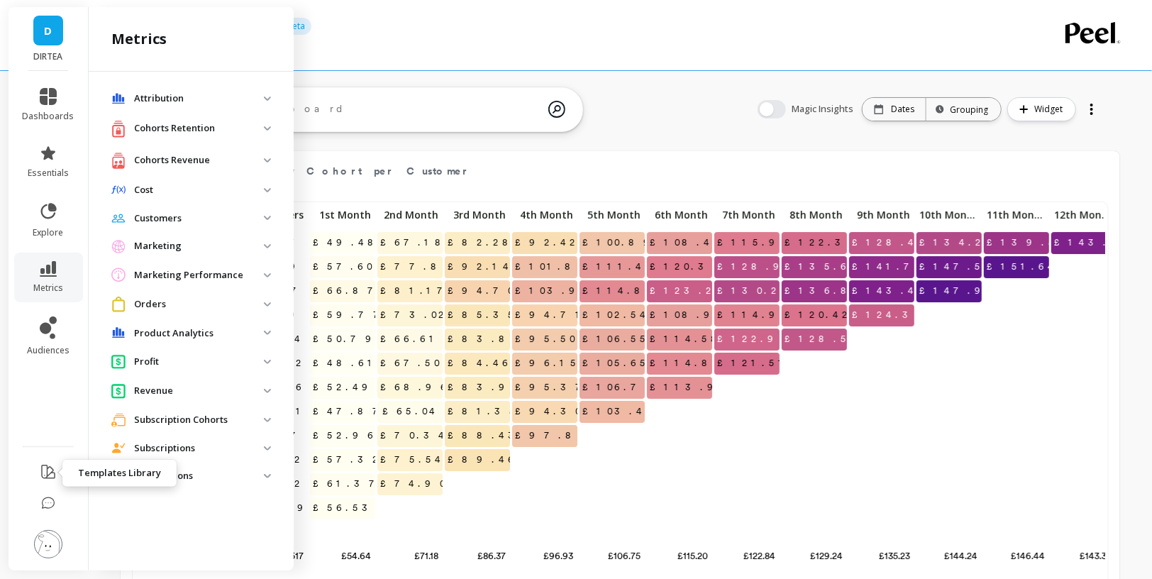
click at [51, 473] on icon at bounding box center [48, 471] width 13 height 13
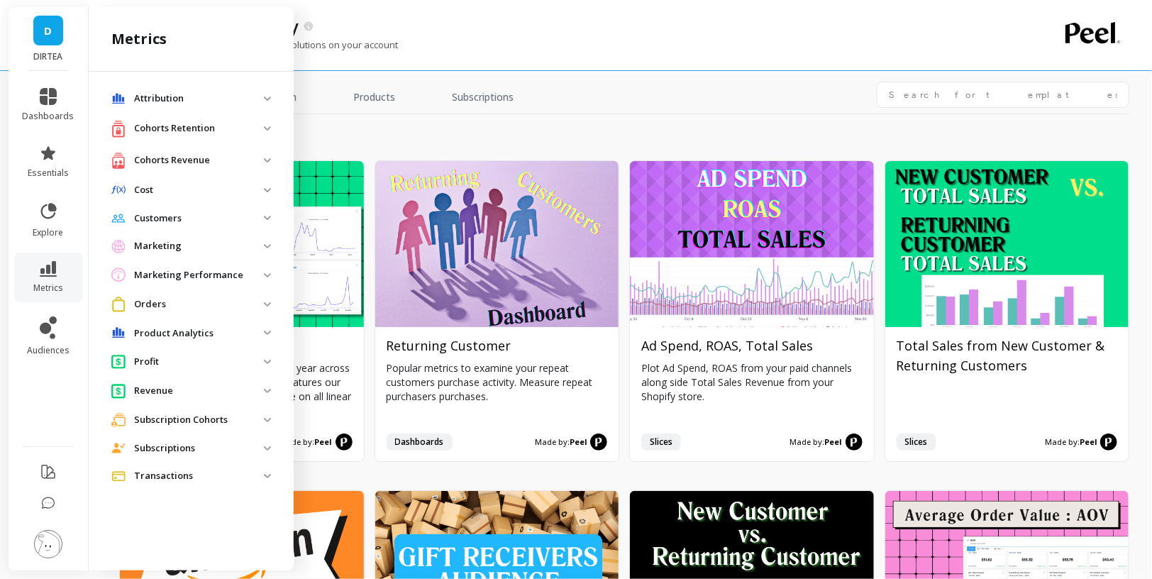
click at [639, 74] on div "All Templates Growth Products Subscriptions growth Install Year over Year Compa…" at bounding box center [624, 295] width 1010 height 568
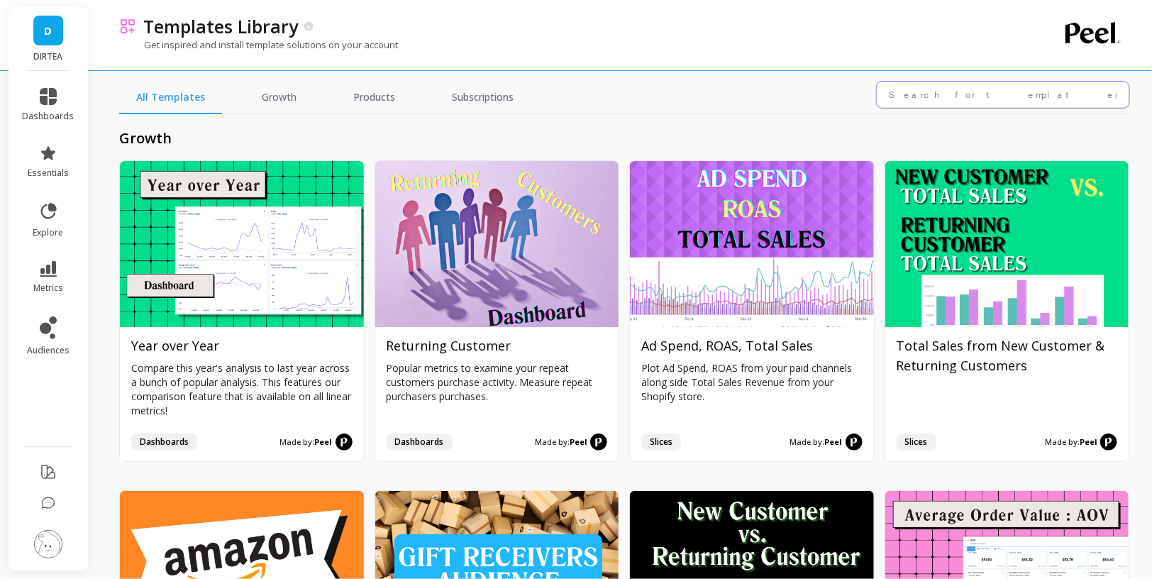
click at [964, 94] on input "text" at bounding box center [1003, 95] width 253 height 26
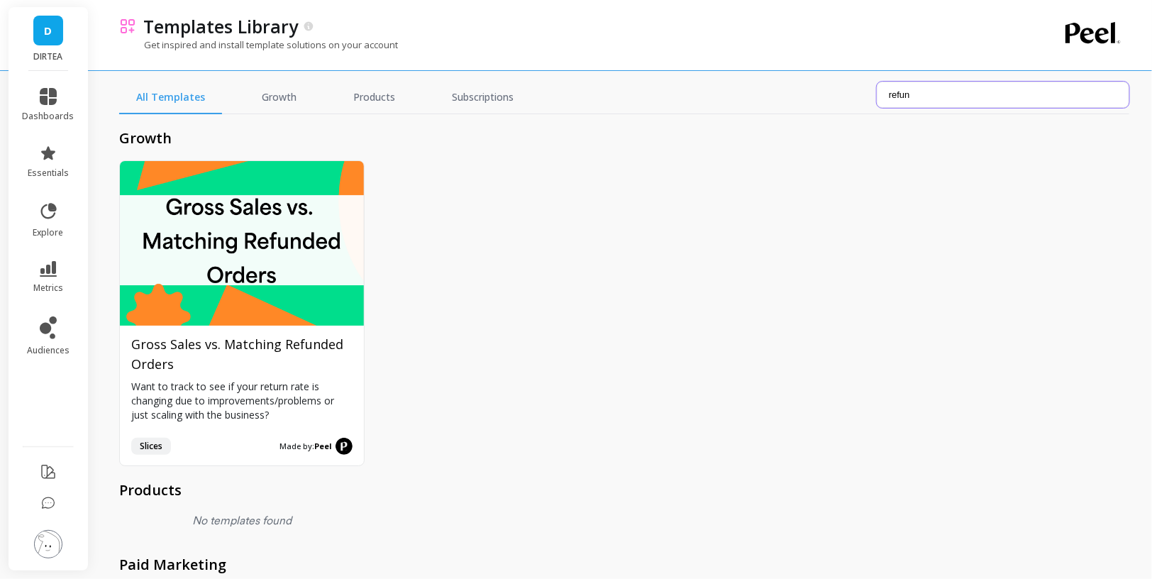
click at [967, 86] on input "refun" at bounding box center [1003, 95] width 253 height 26
click at [972, 101] on input "refun" at bounding box center [1003, 95] width 253 height 26
type input "r"
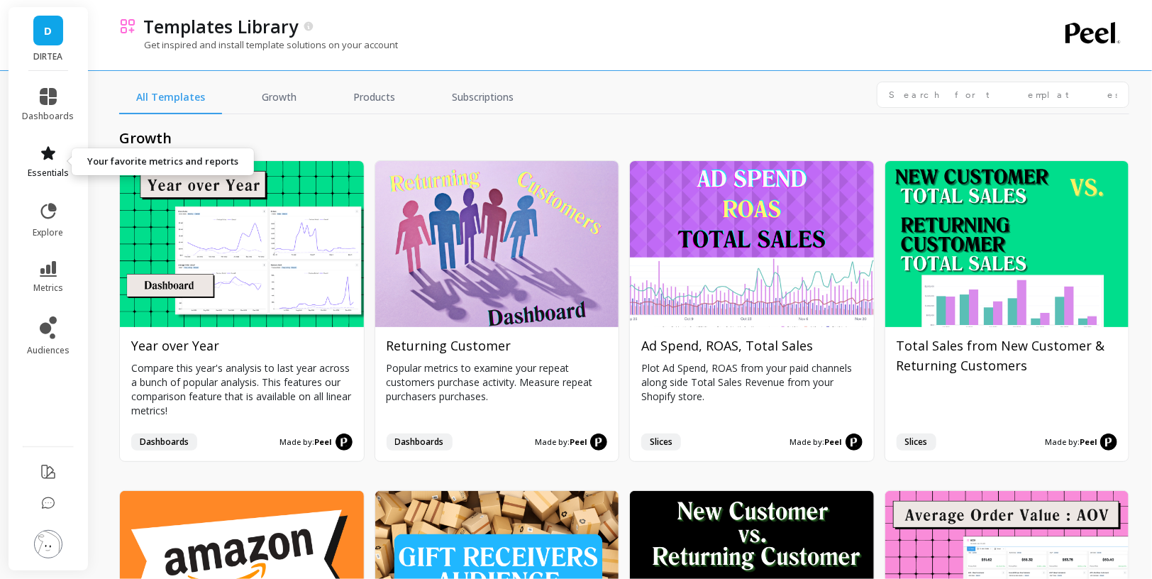
click at [43, 167] on span "essentials" at bounding box center [48, 172] width 41 height 11
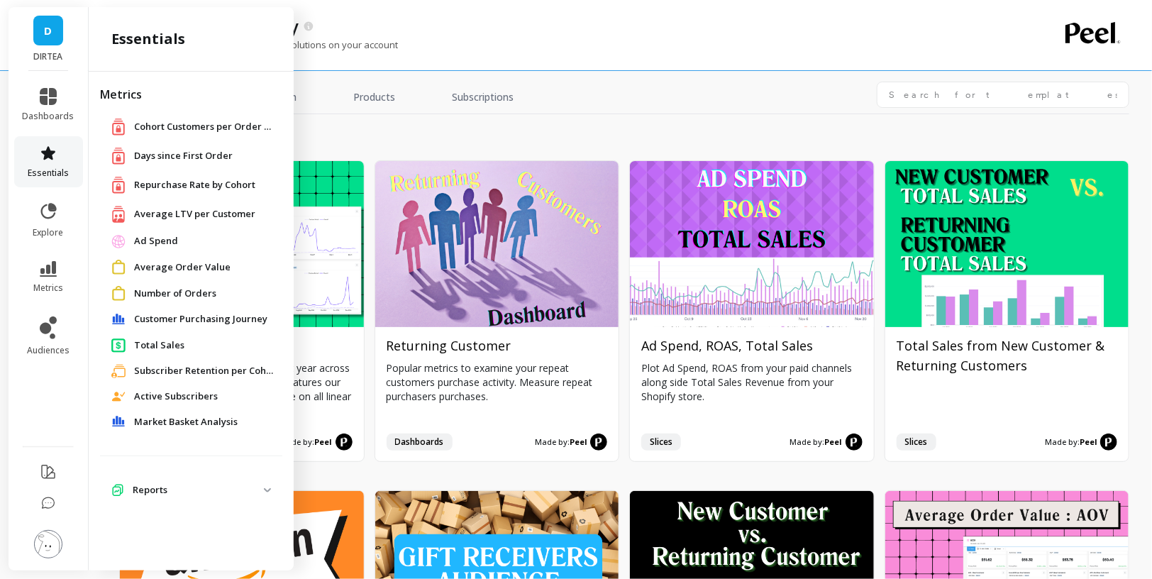
click at [43, 167] on span "essentials" at bounding box center [48, 172] width 41 height 11
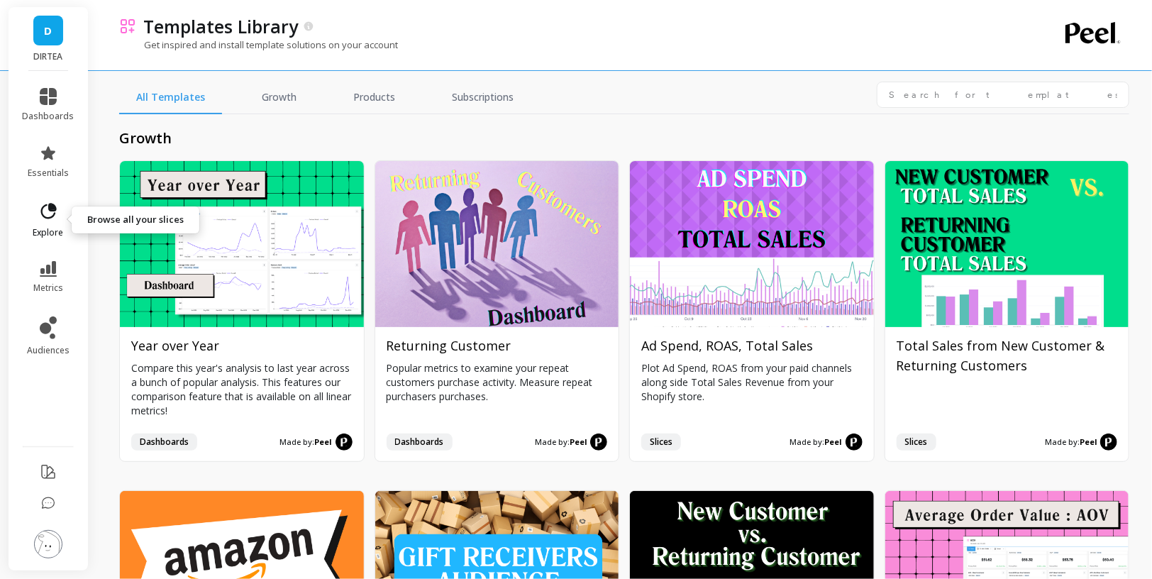
click at [45, 211] on icon at bounding box center [48, 211] width 20 height 20
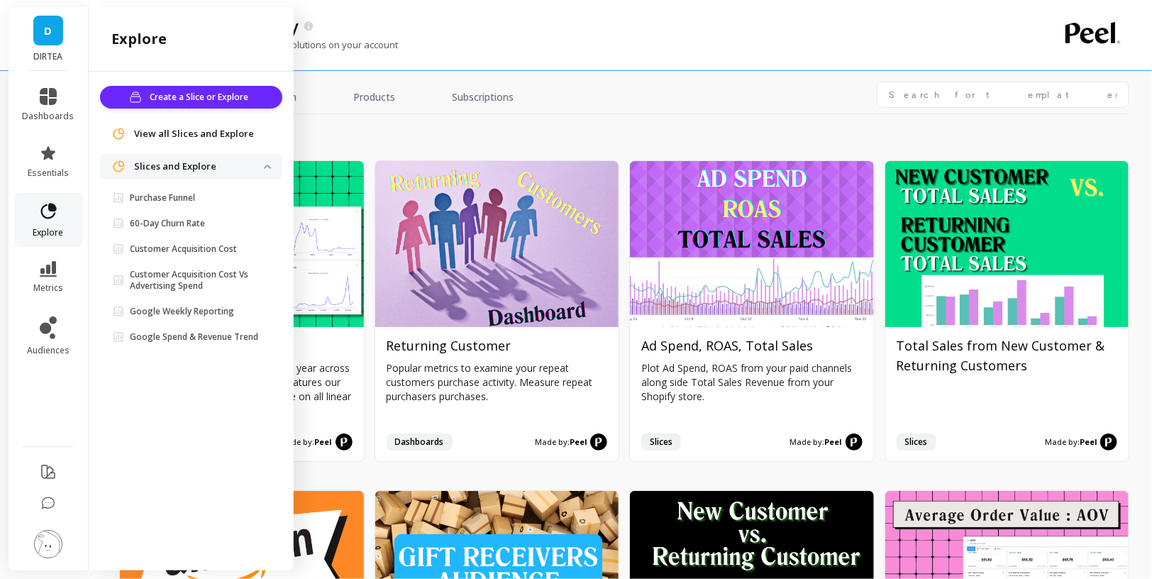
click at [45, 211] on icon at bounding box center [48, 211] width 20 height 20
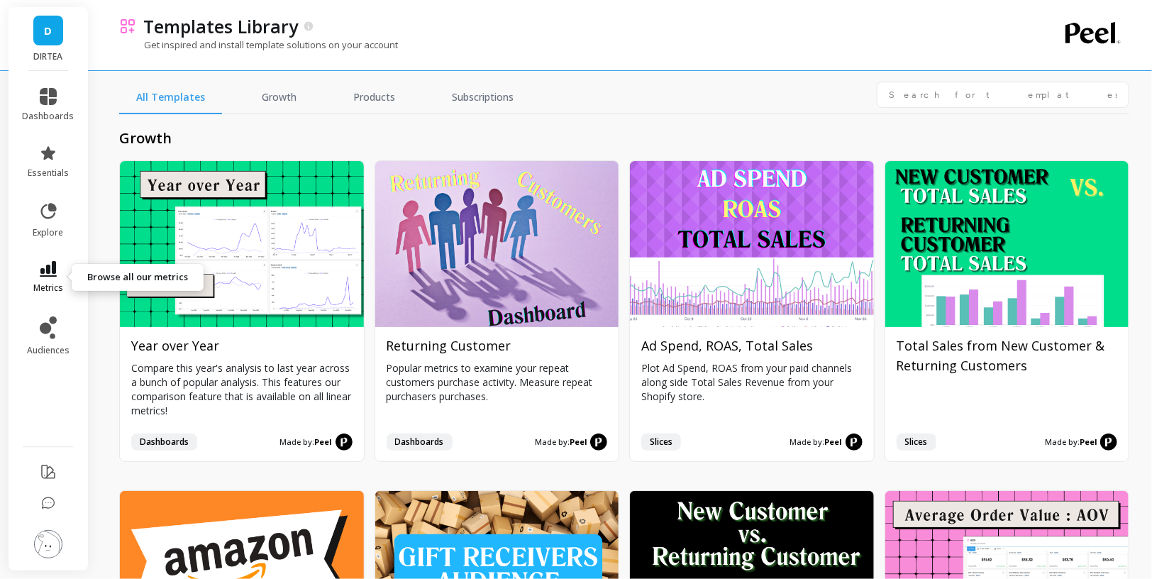
click at [49, 285] on span "metrics" at bounding box center [48, 287] width 30 height 11
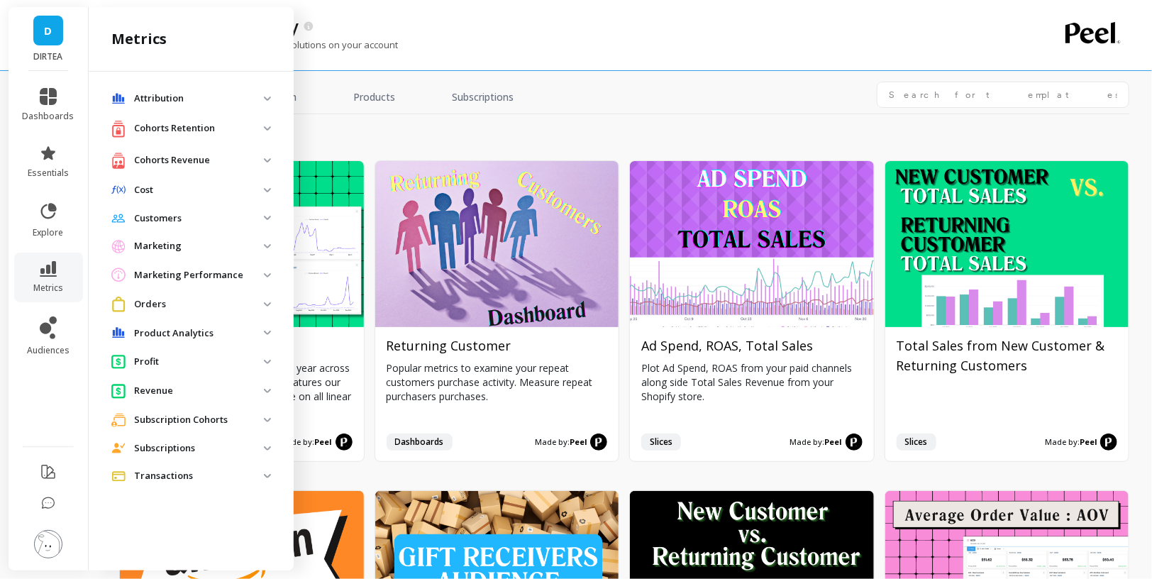
click at [233, 195] on p "Cost" at bounding box center [199, 190] width 130 height 14
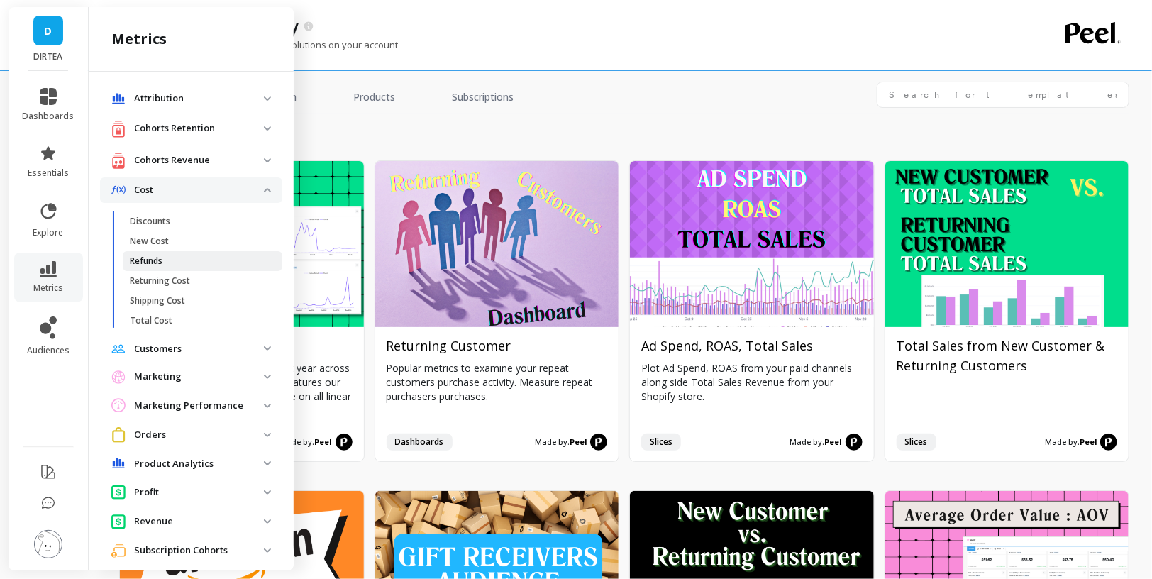
click at [184, 263] on span "Refunds" at bounding box center [198, 260] width 136 height 11
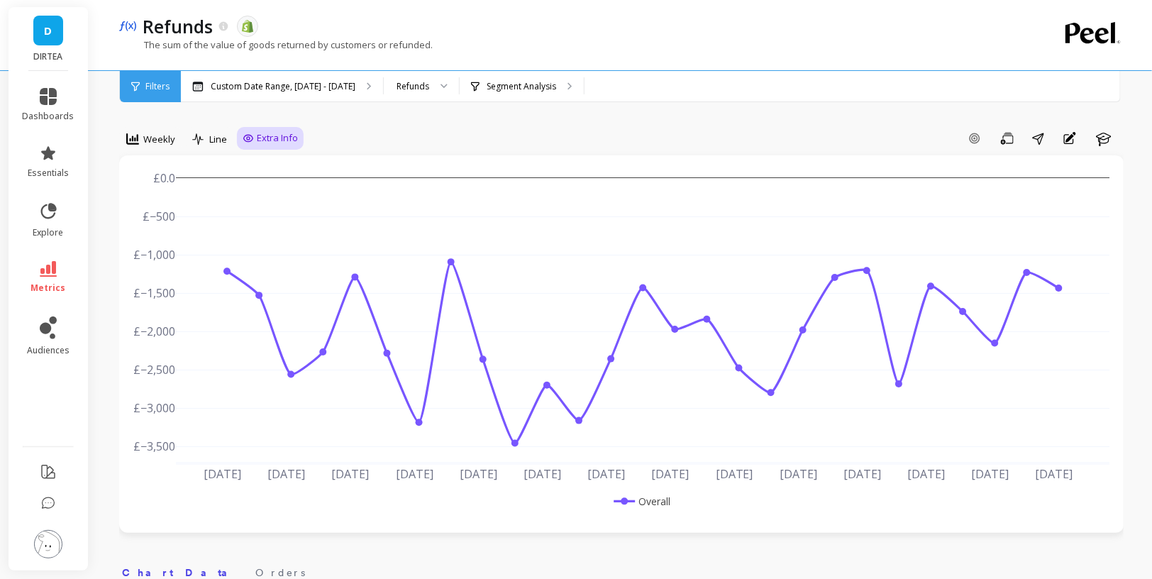
click at [257, 140] on span "Extra Info" at bounding box center [277, 138] width 41 height 14
click at [287, 133] on span "Extra Info" at bounding box center [277, 138] width 41 height 14
click at [334, 87] on p "Custom Date Range, [DATE] - [DATE]" at bounding box center [283, 86] width 145 height 11
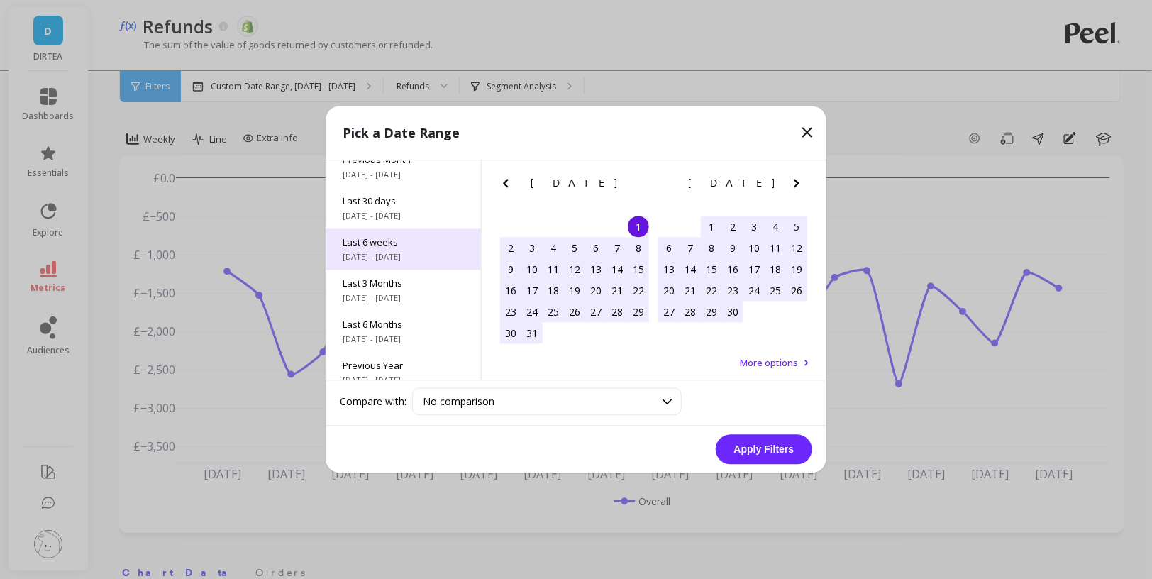
click at [435, 253] on span "[DATE] - [DATE]" at bounding box center [403, 257] width 121 height 11
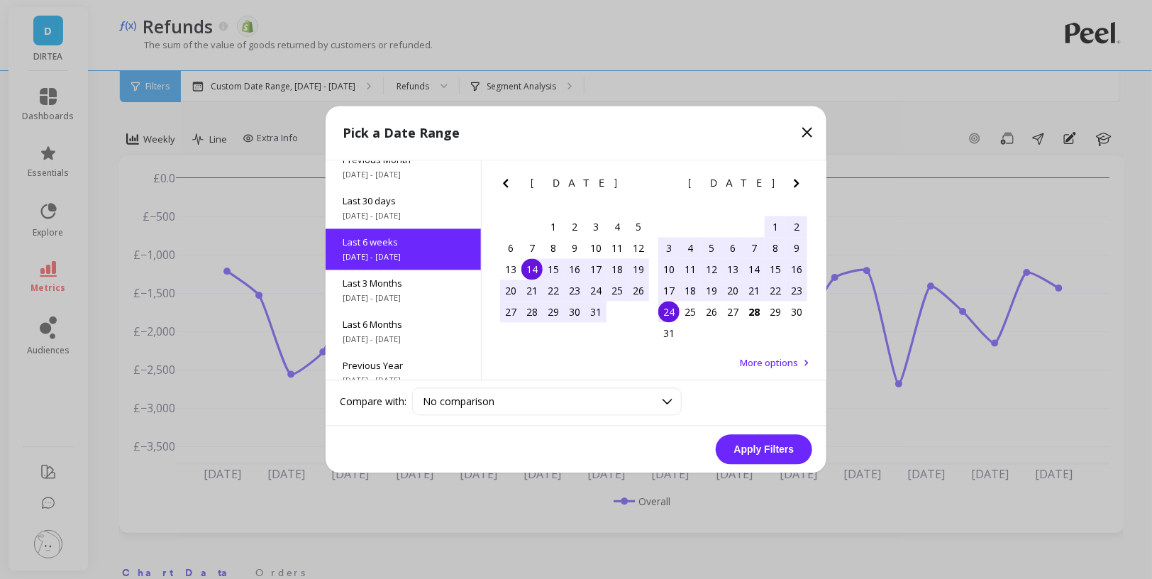
scroll to position [75, 0]
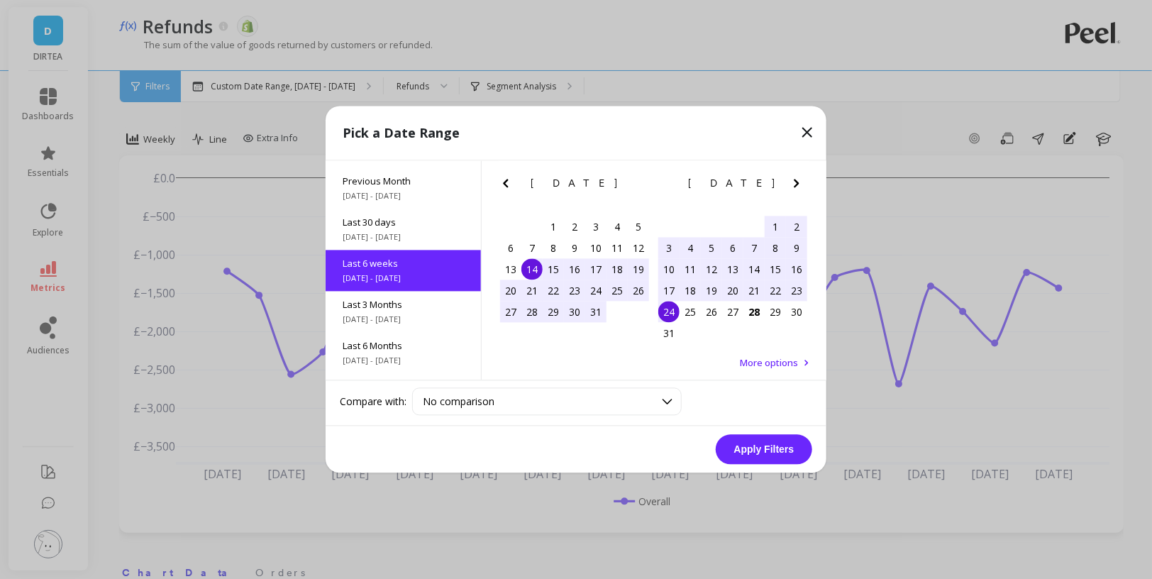
click at [775, 452] on button "Apply Filters" at bounding box center [764, 450] width 96 height 30
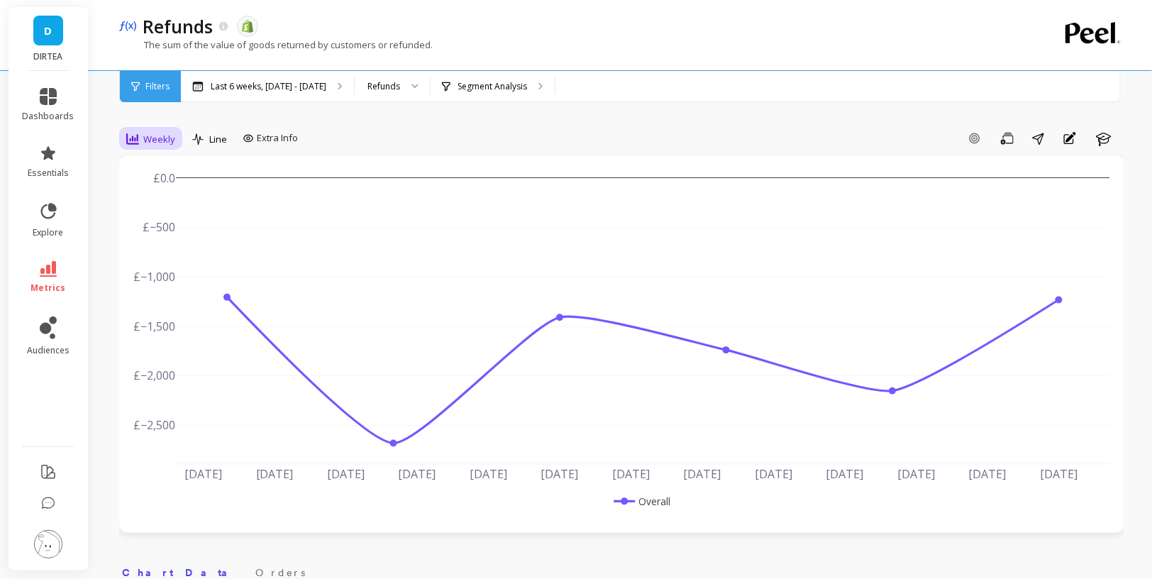
click at [153, 133] on span "Weekly" at bounding box center [159, 139] width 32 height 13
click at [182, 253] on div "Monthly" at bounding box center [171, 251] width 81 height 13
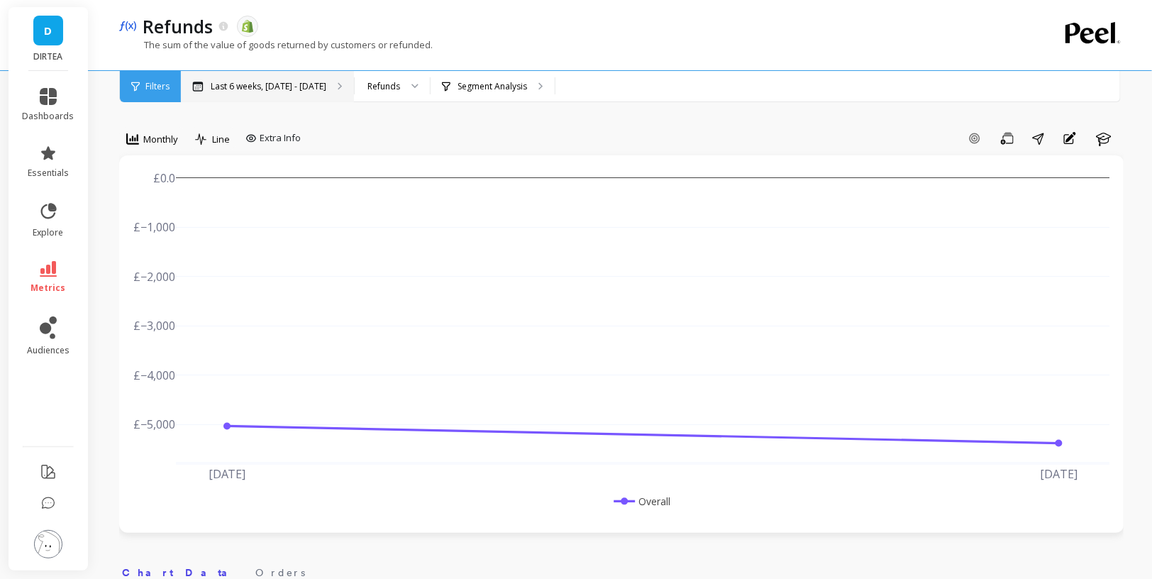
click at [273, 84] on p "Last 6 weeks, [DATE] - [DATE]" at bounding box center [269, 86] width 116 height 11
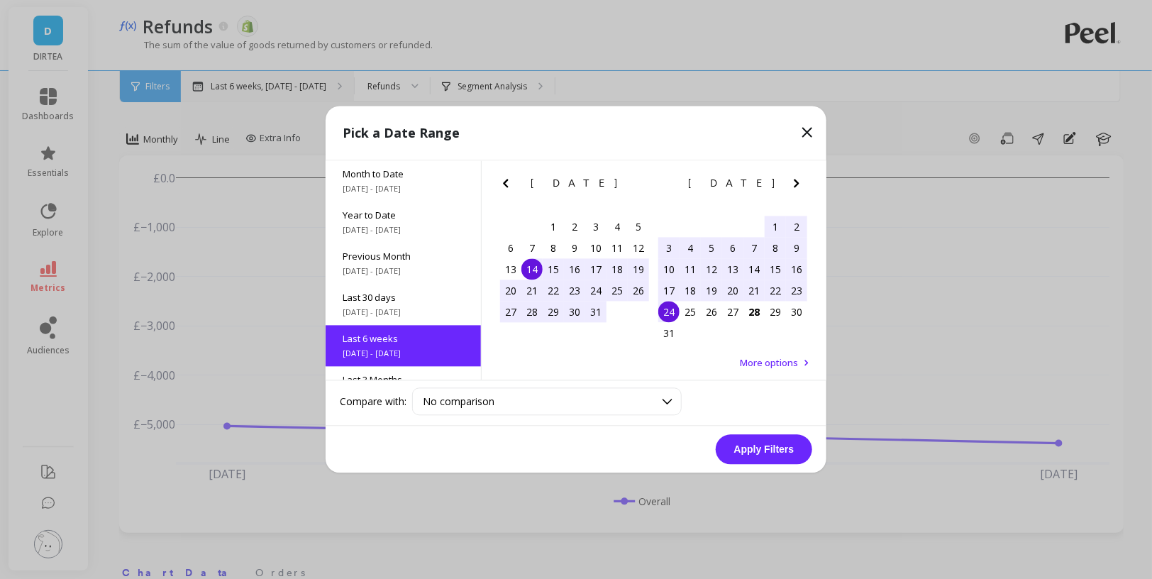
scroll to position [75, 0]
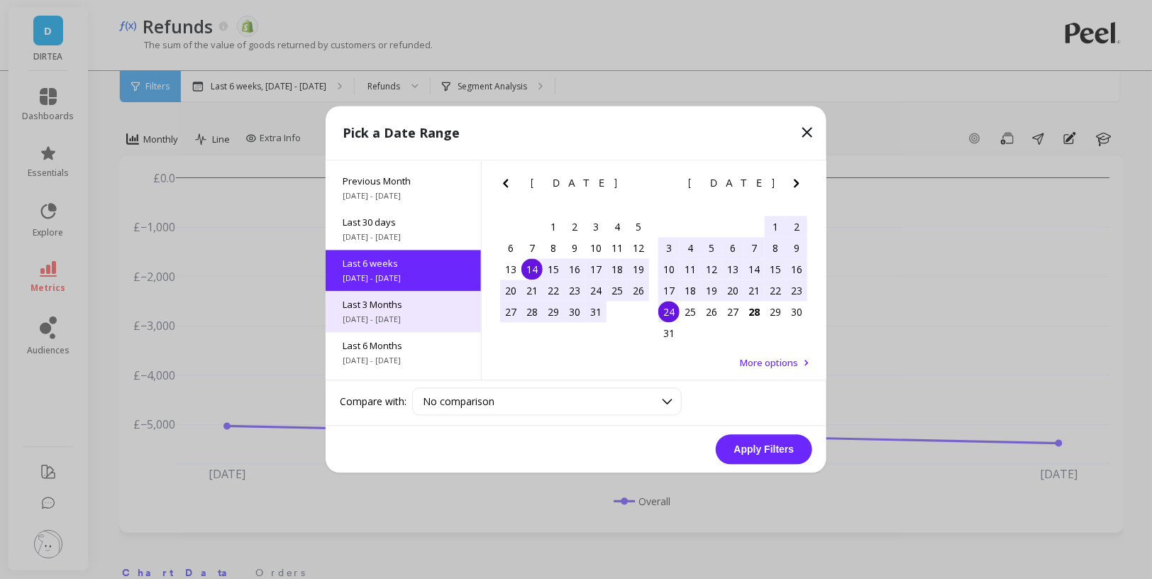
click at [424, 314] on span "[DATE] - [DATE]" at bounding box center [403, 319] width 121 height 11
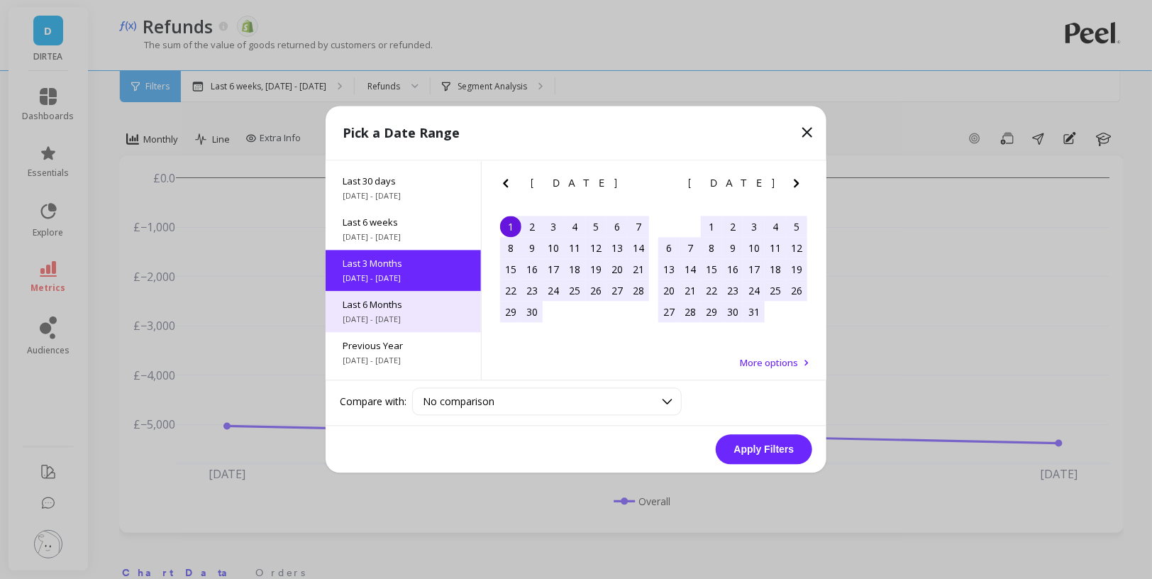
click at [426, 311] on div "Last 6 Months [DATE] - [DATE]" at bounding box center [403, 312] width 155 height 41
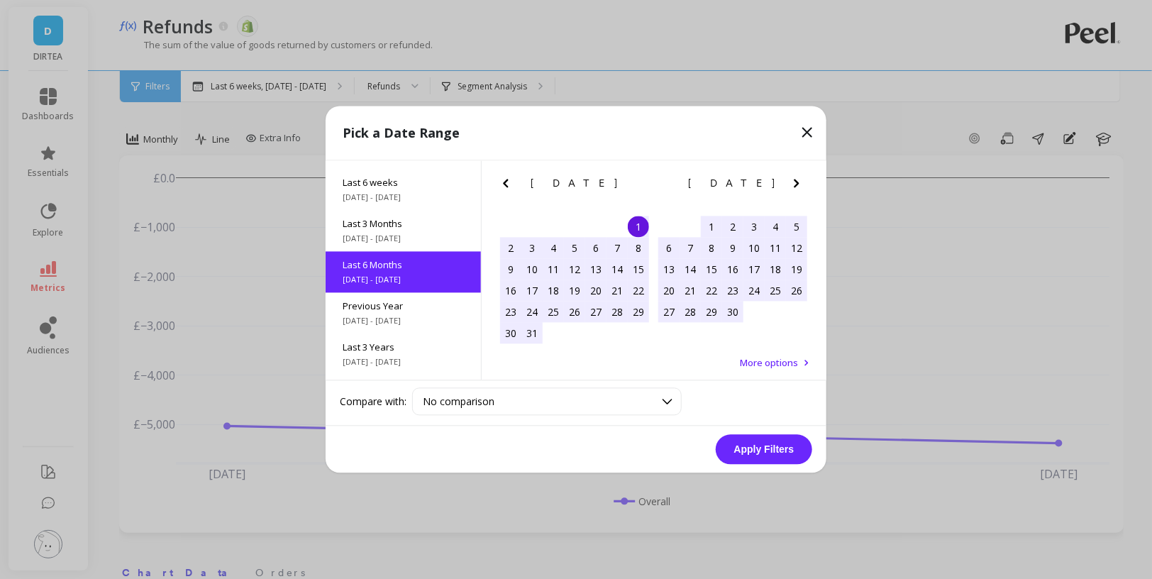
scroll to position [158, 0]
click at [770, 451] on button "Apply Filters" at bounding box center [764, 450] width 96 height 30
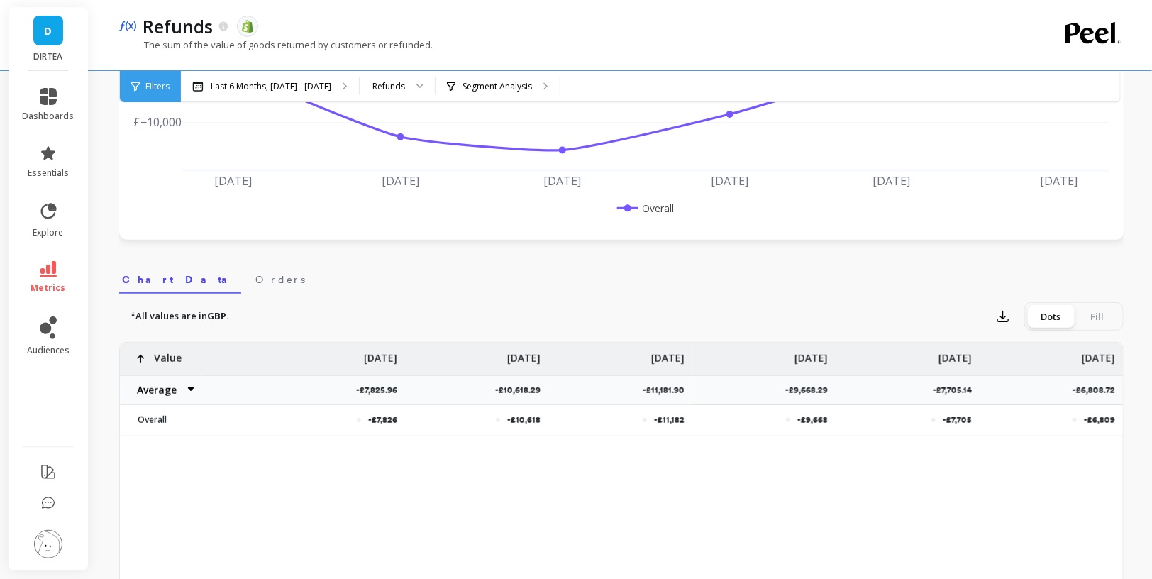
scroll to position [296, 0]
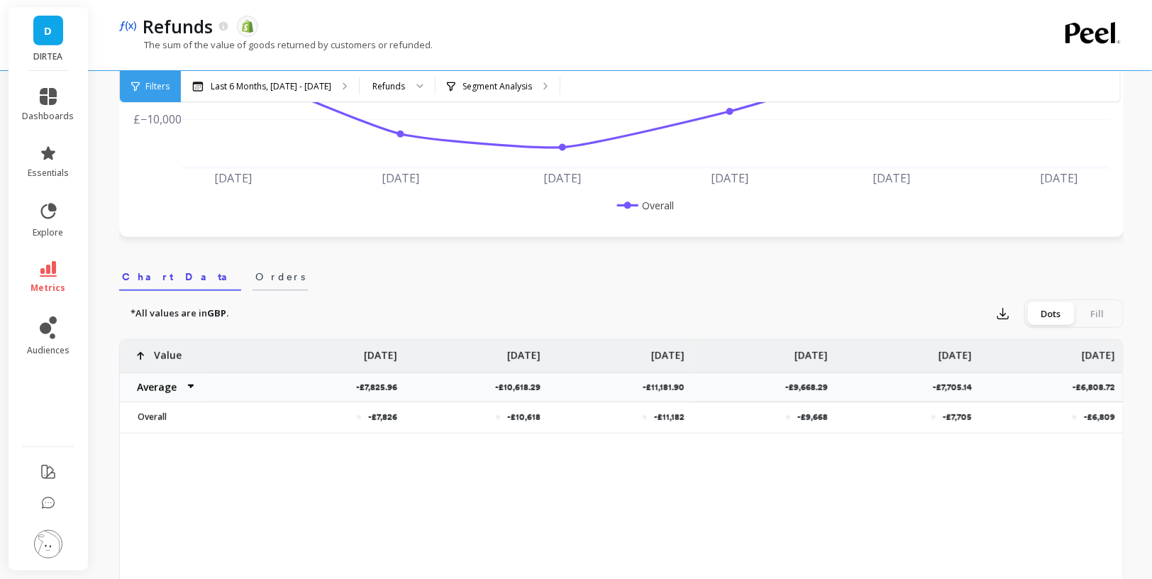
click at [255, 272] on span "Orders" at bounding box center [280, 277] width 50 height 14
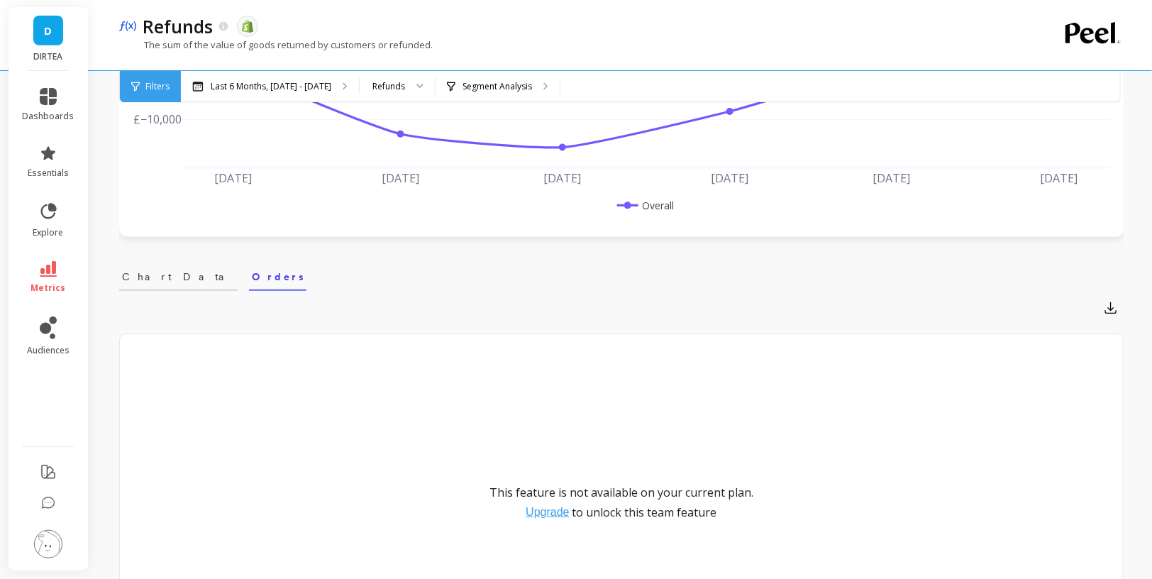
click at [135, 280] on span "Chart Data" at bounding box center [178, 277] width 113 height 14
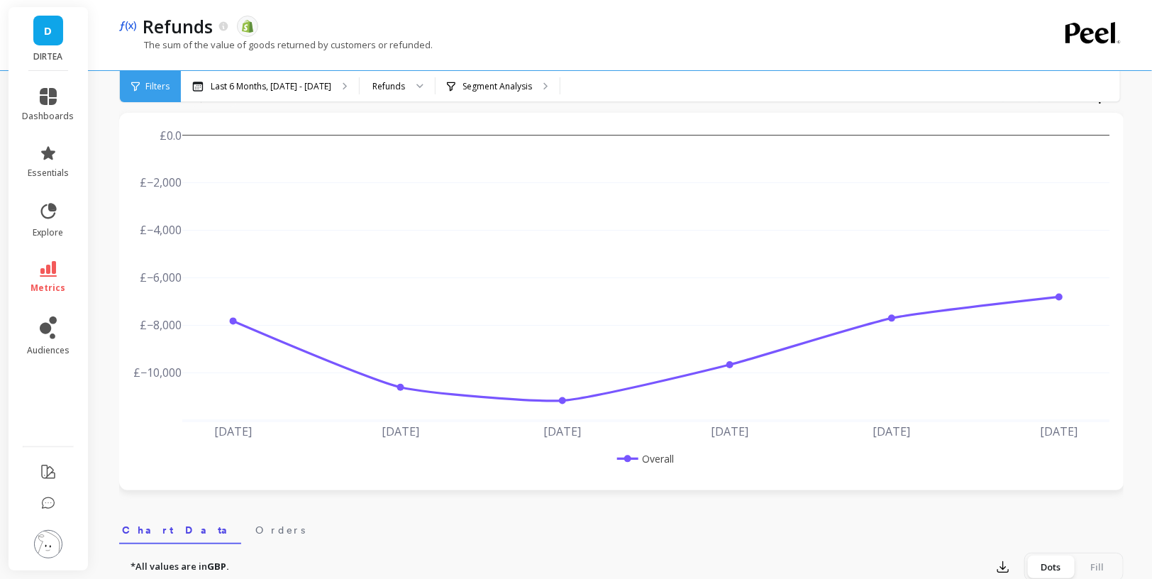
scroll to position [23, 0]
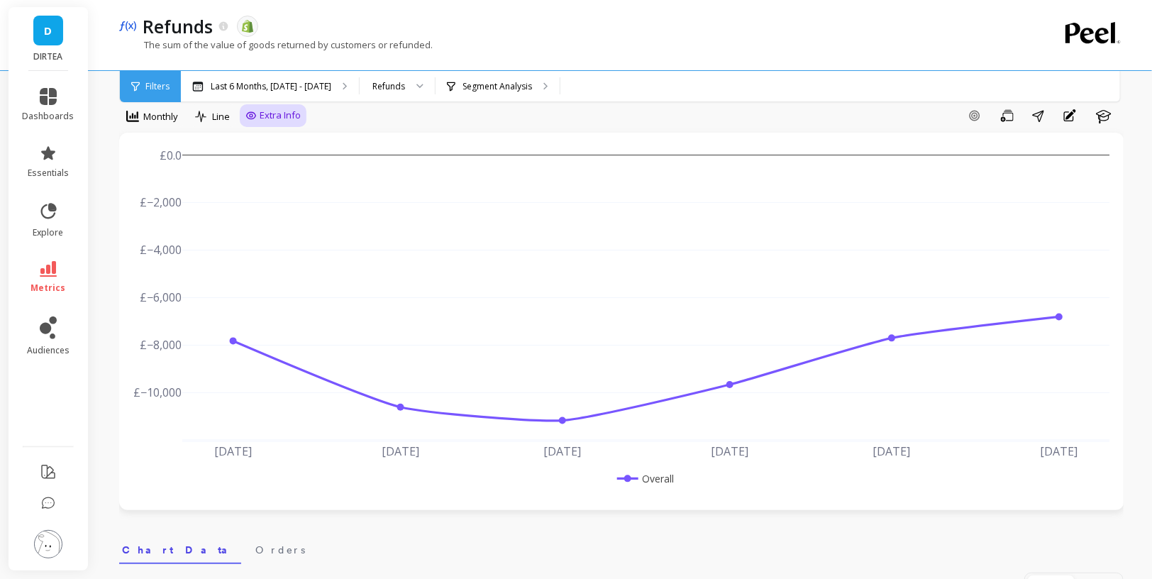
click at [275, 118] on span "Extra Info" at bounding box center [280, 116] width 41 height 14
click at [265, 200] on input "Values" at bounding box center [277, 199] width 50 height 14
checkbox input "false"
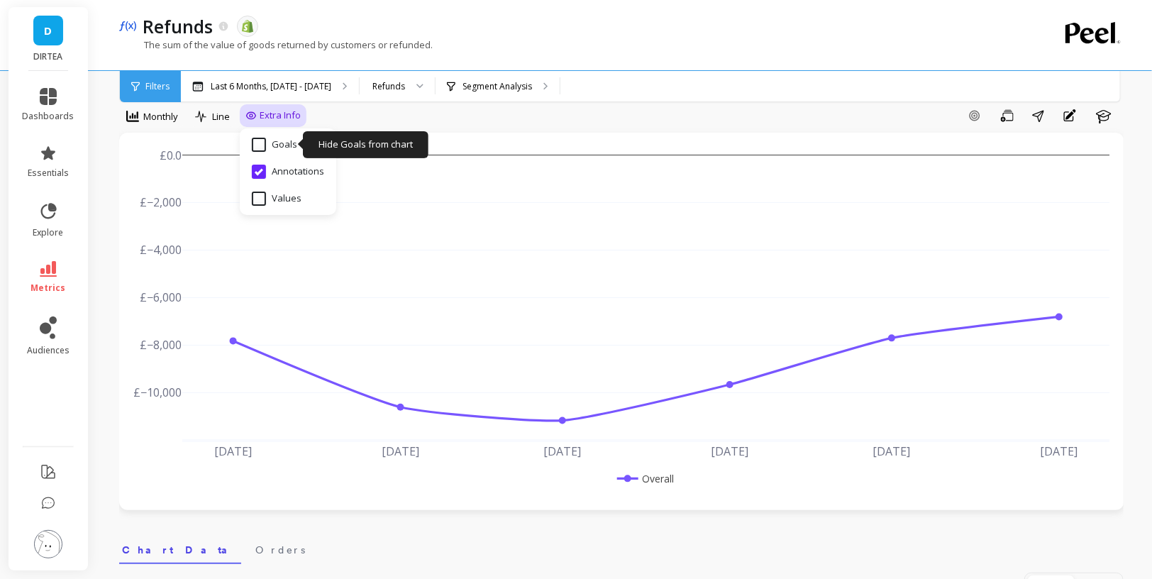
click at [258, 148] on input "Goals" at bounding box center [274, 145] width 45 height 14
checkbox input "false"
click at [509, 75] on div "Segment Analysis" at bounding box center [498, 86] width 124 height 31
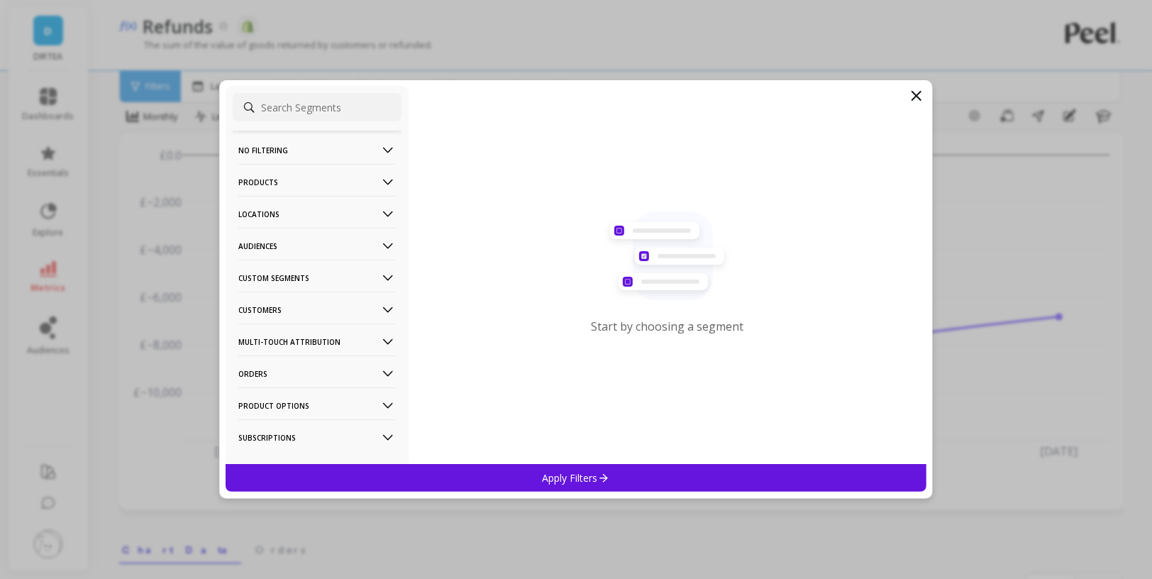
click at [916, 104] on icon at bounding box center [916, 95] width 17 height 17
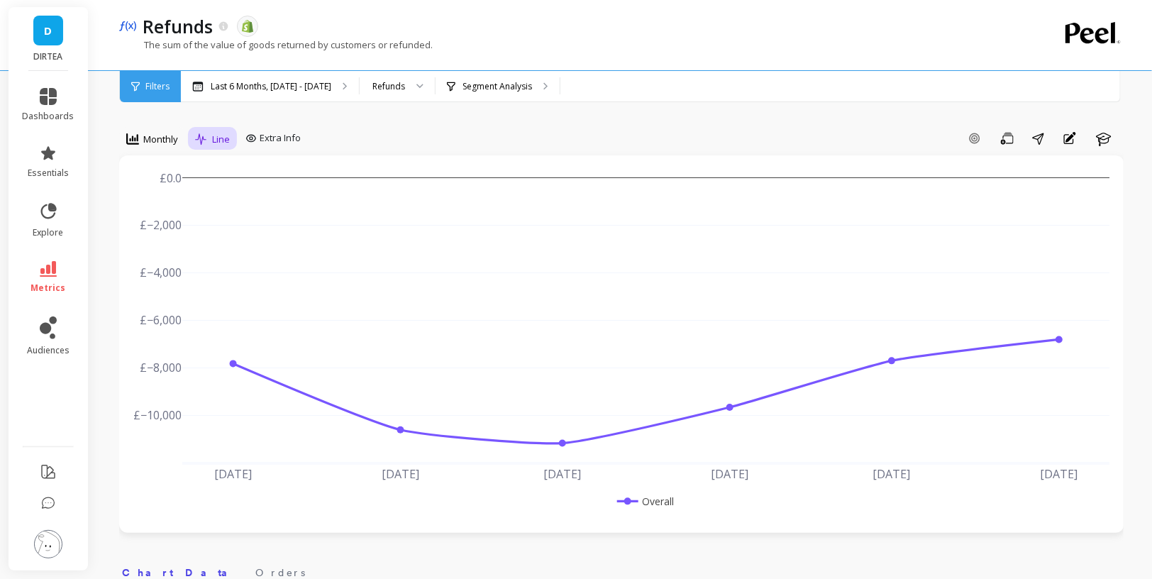
click at [198, 142] on icon at bounding box center [201, 139] width 13 height 12
click at [231, 196] on div "Bar" at bounding box center [240, 198] width 81 height 13
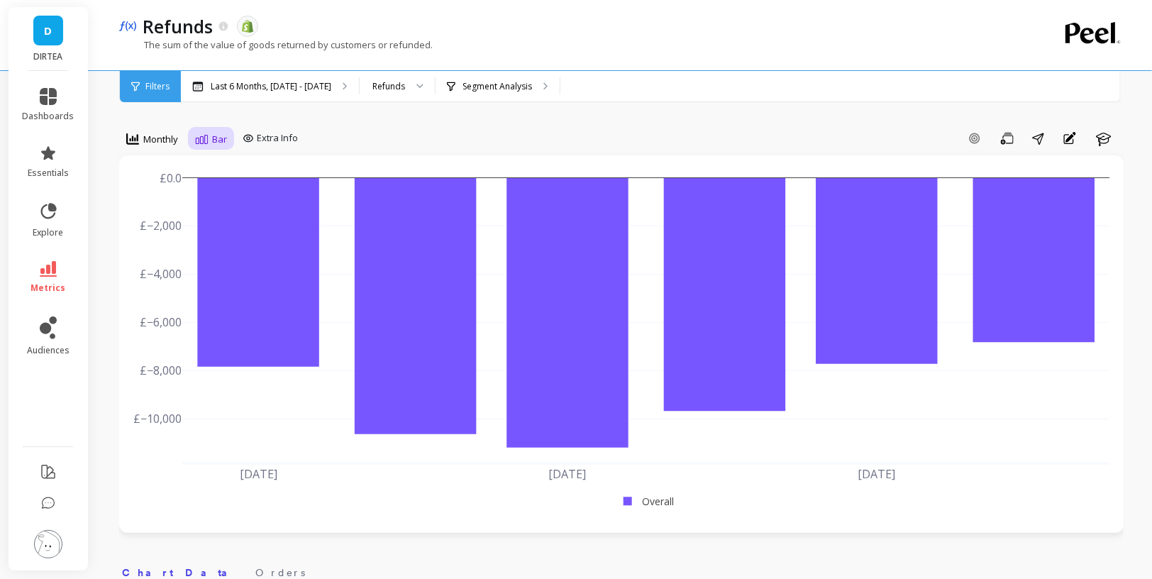
click at [213, 140] on span "Bar" at bounding box center [219, 139] width 15 height 13
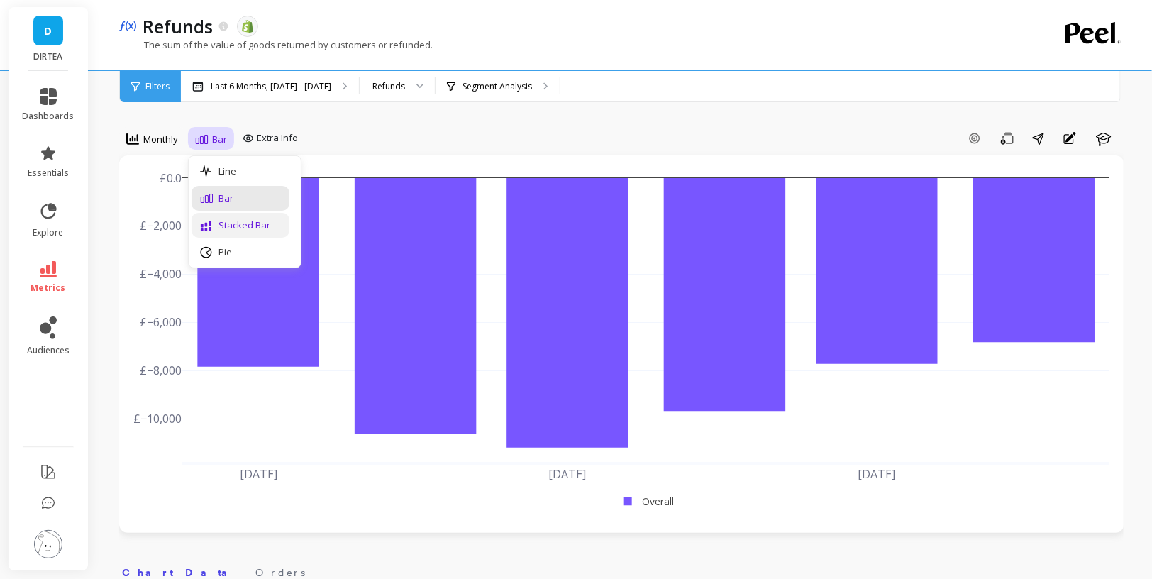
click at [261, 228] on div "Stacked Bar" at bounding box center [240, 225] width 81 height 13
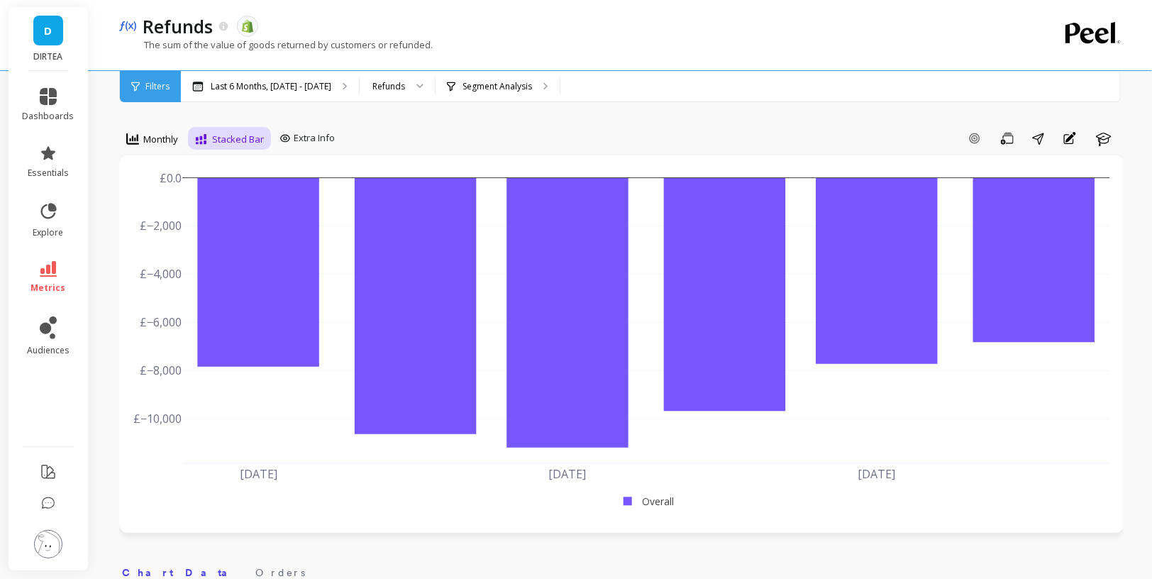
click at [233, 145] on div "Stacked Bar" at bounding box center [229, 139] width 69 height 17
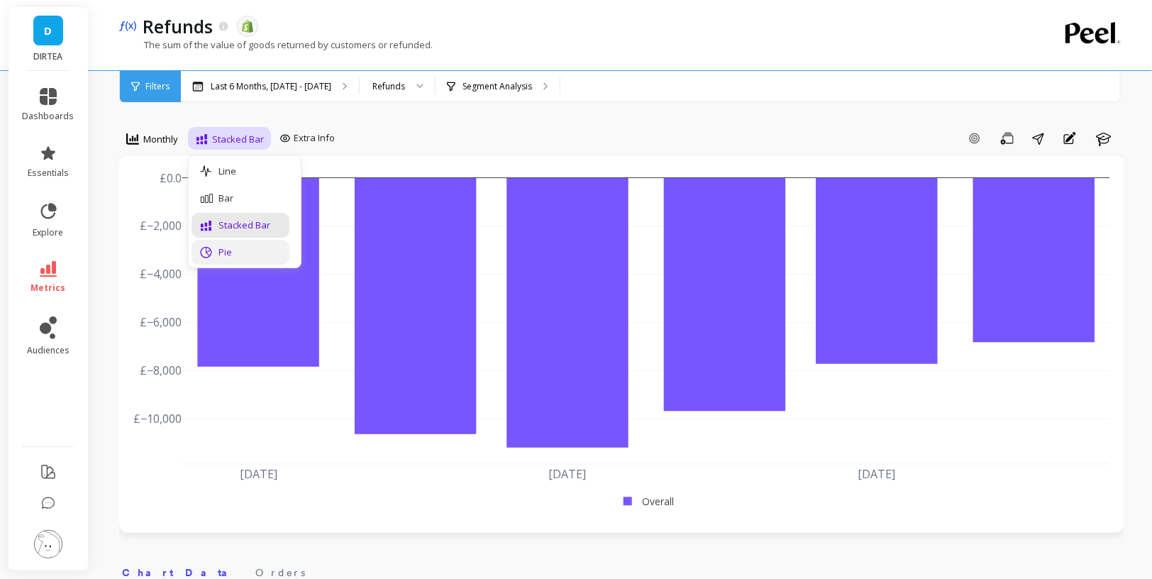
click at [262, 256] on div "Pie" at bounding box center [240, 251] width 81 height 13
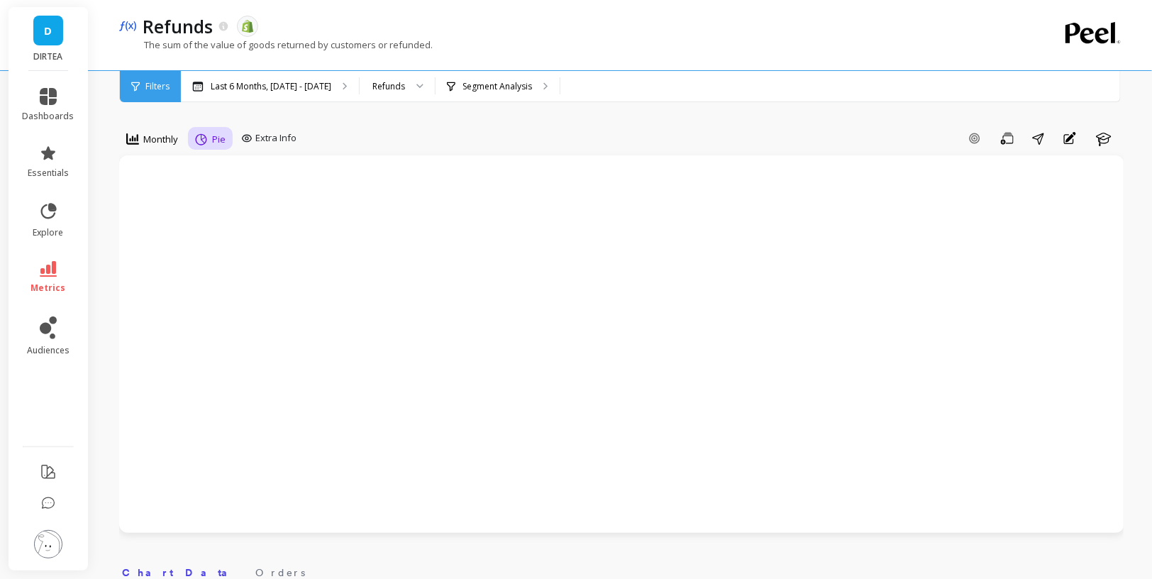
click at [213, 136] on span "Pie" at bounding box center [218, 139] width 13 height 13
click at [238, 169] on div "Line" at bounding box center [240, 171] width 81 height 13
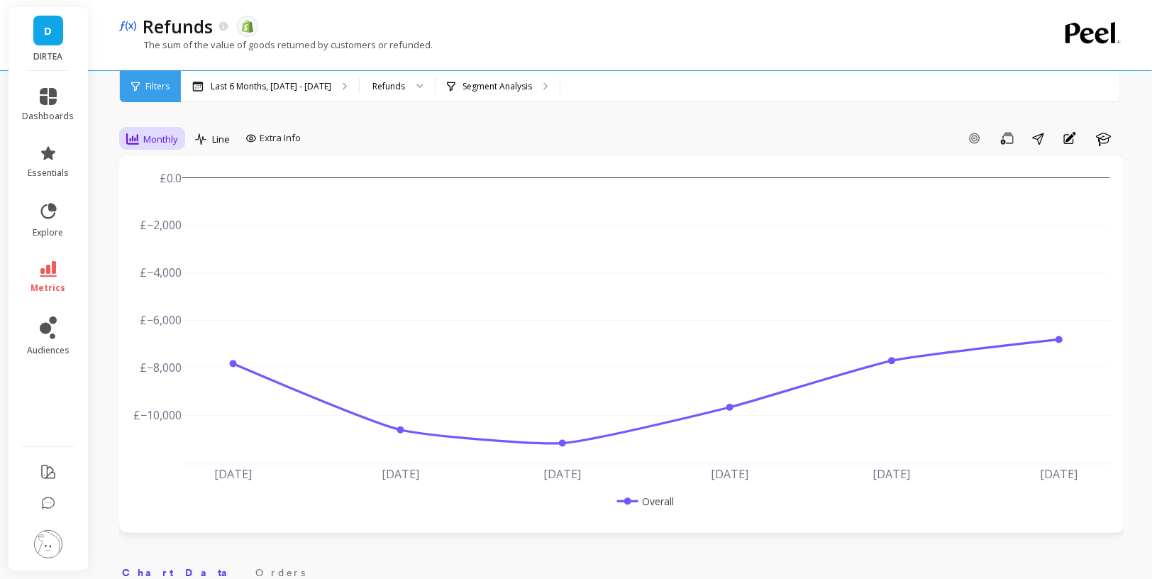
click at [138, 140] on icon at bounding box center [132, 139] width 13 height 13
click at [172, 228] on div "Weekly" at bounding box center [171, 225] width 81 height 13
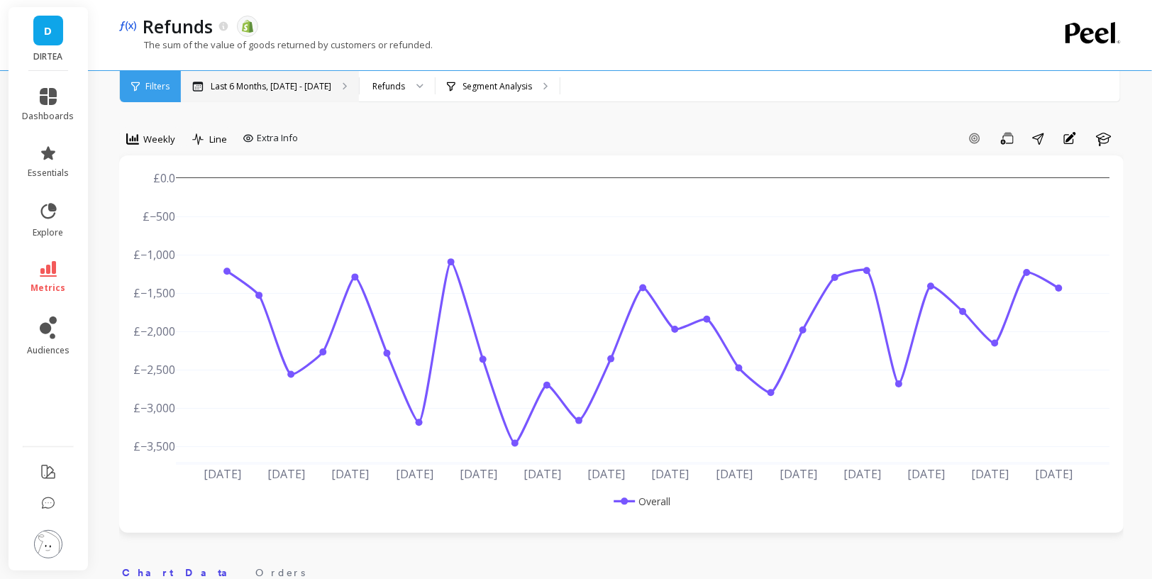
click at [249, 94] on div "Last 6 Months, [DATE] - [DATE]" at bounding box center [270, 86] width 178 height 31
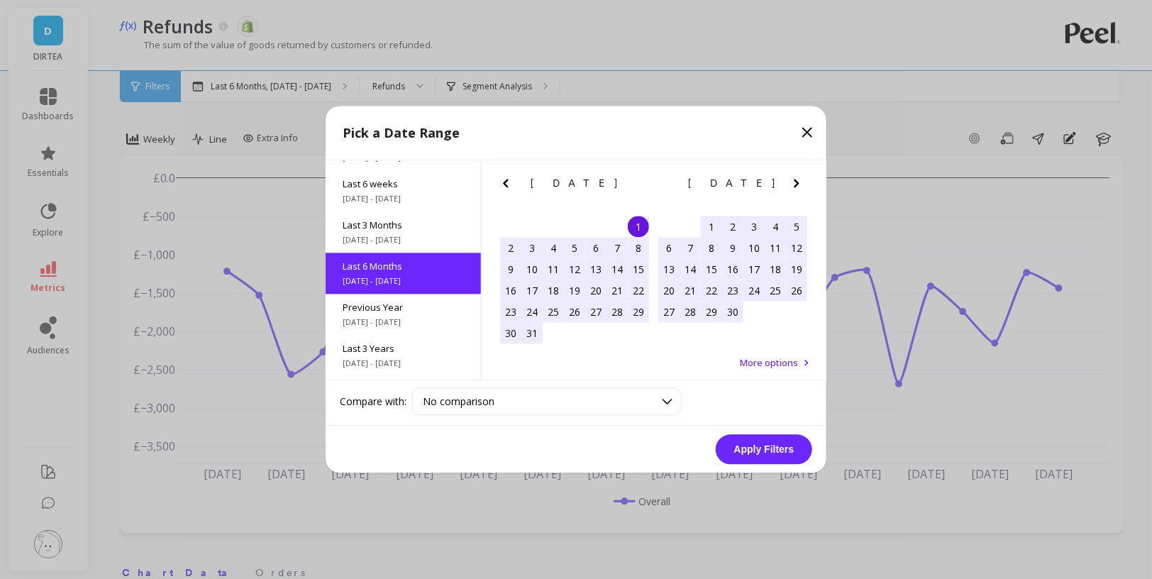
scroll to position [158, 0]
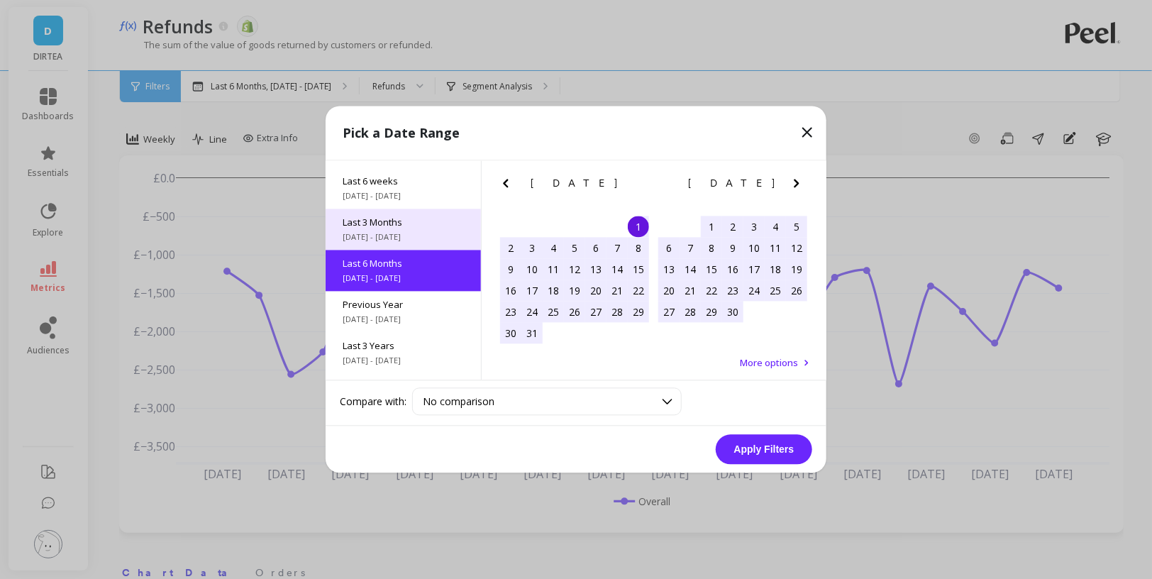
click at [401, 224] on span "Last 3 Months" at bounding box center [403, 222] width 121 height 13
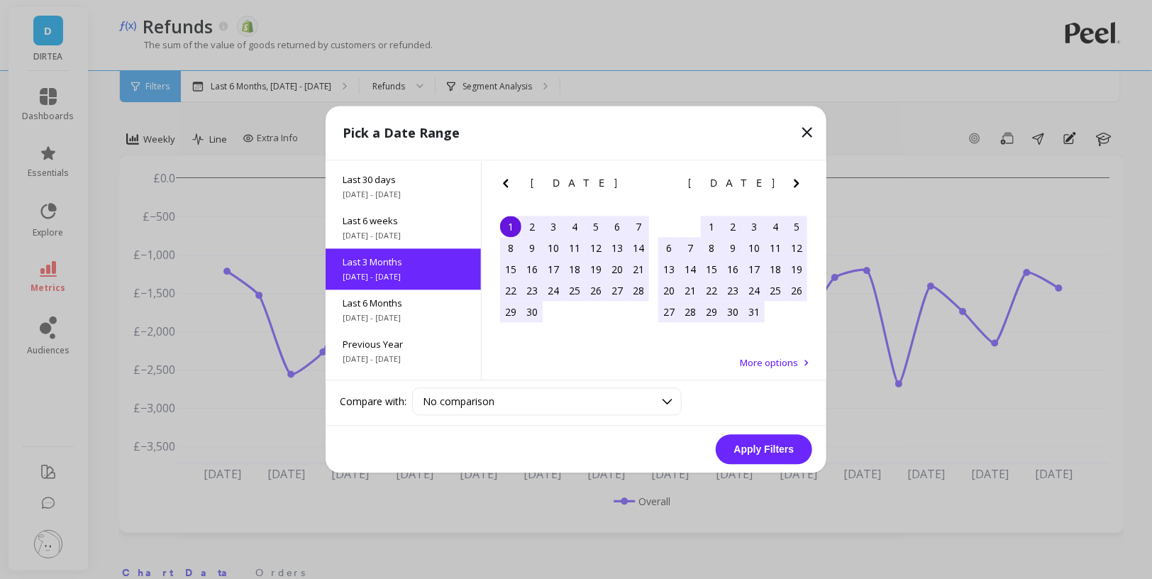
scroll to position [116, 0]
click at [765, 446] on button "Apply Filters" at bounding box center [764, 450] width 96 height 30
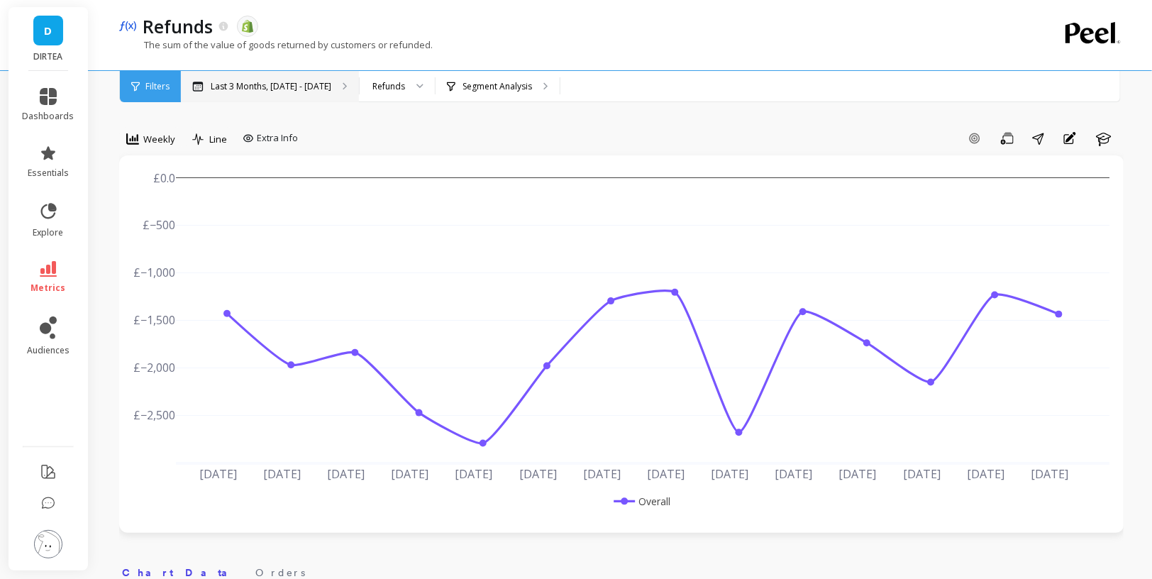
click at [280, 86] on p "Last 3 Months, [DATE] - [DATE]" at bounding box center [271, 86] width 121 height 11
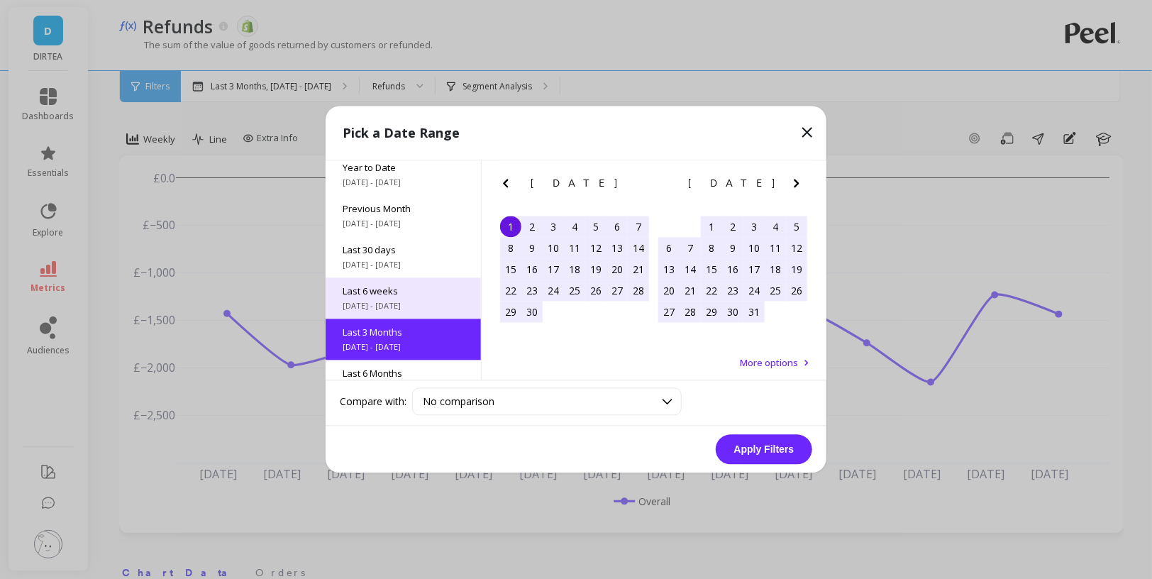
scroll to position [45, 0]
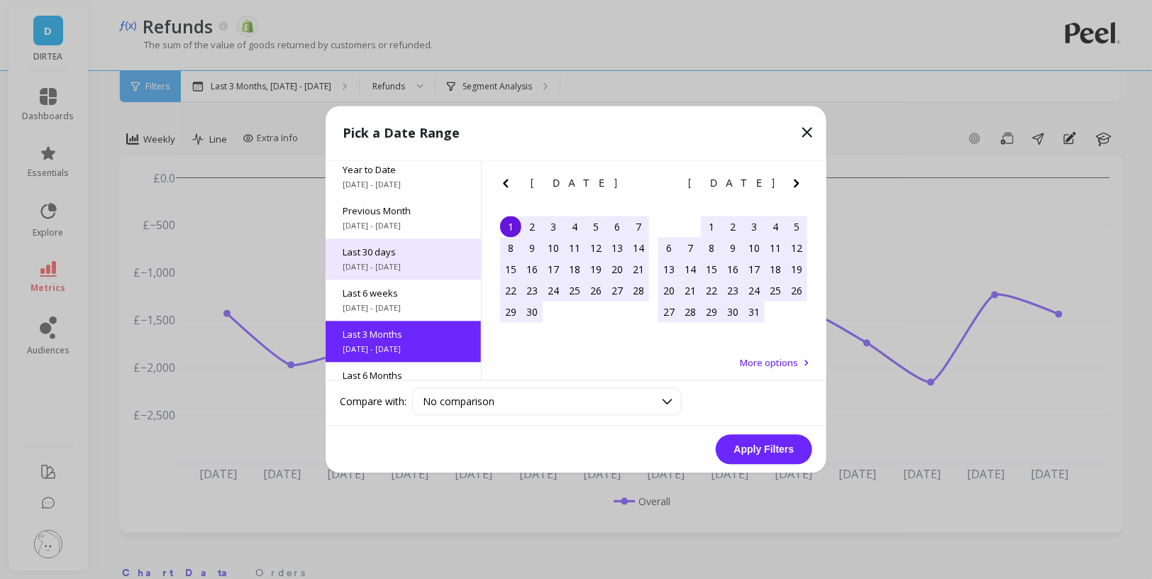
click at [402, 252] on span "Last 30 days" at bounding box center [403, 252] width 121 height 13
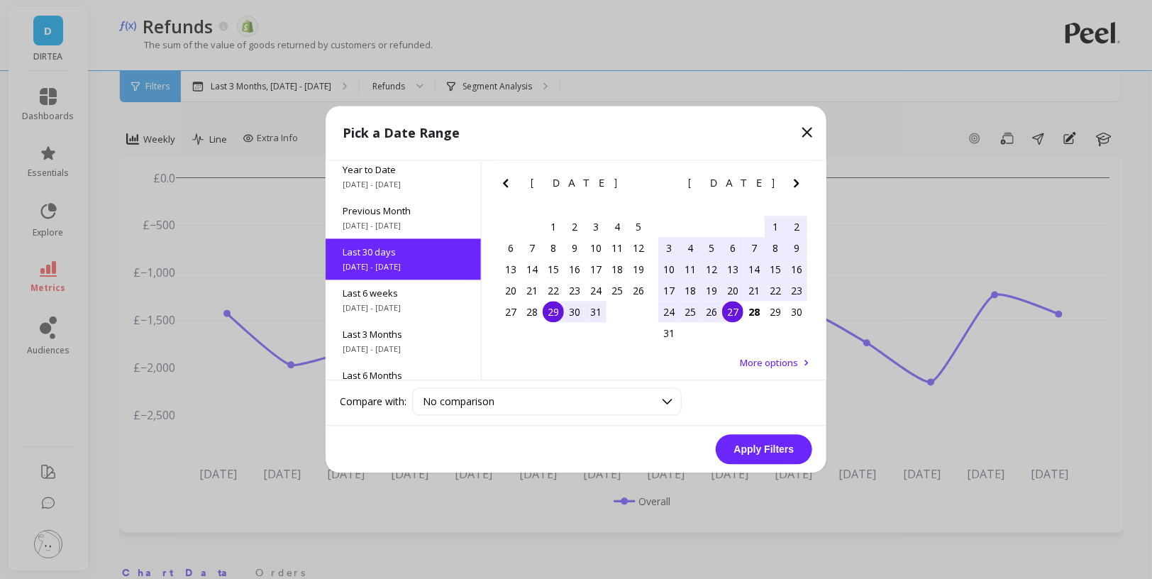
scroll to position [34, 0]
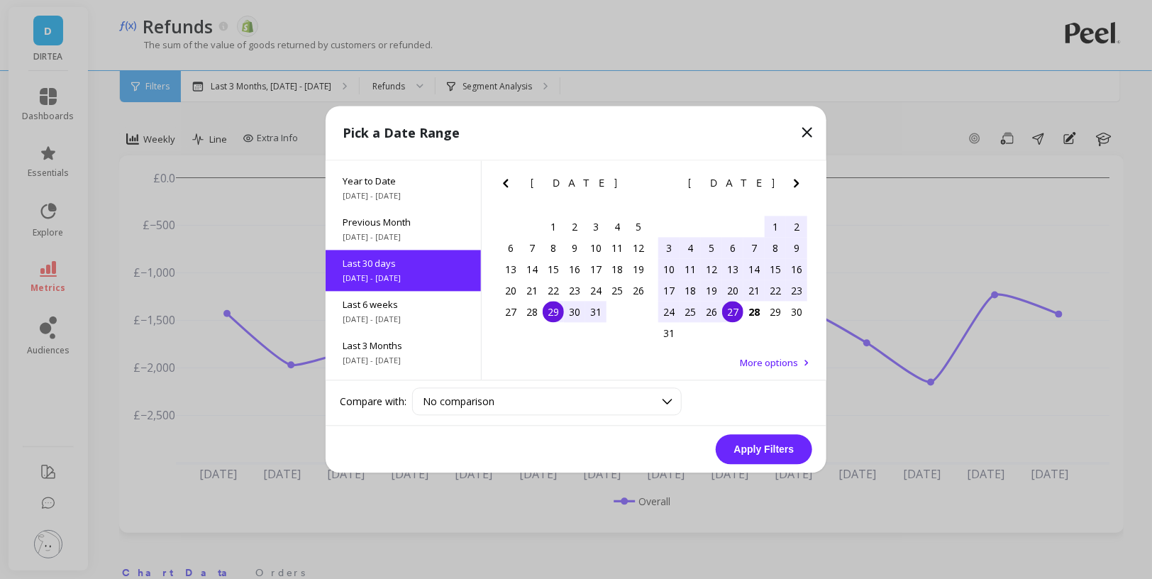
click at [790, 451] on button "Apply Filters" at bounding box center [764, 450] width 96 height 30
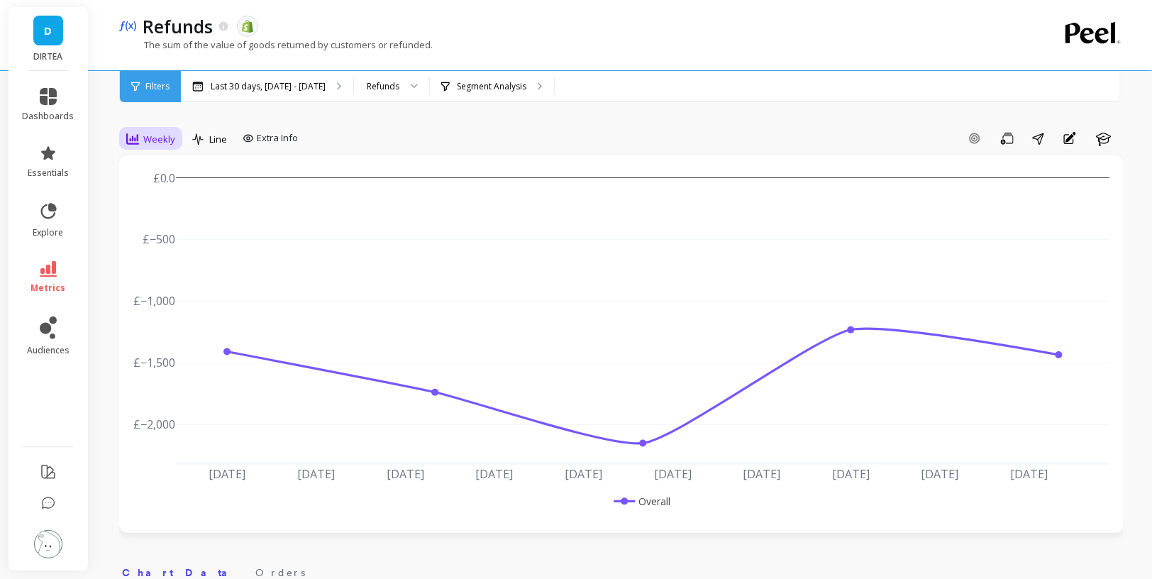
click at [151, 143] on span "Weekly" at bounding box center [159, 139] width 32 height 13
click at [161, 204] on div "Daily" at bounding box center [172, 198] width 98 height 25
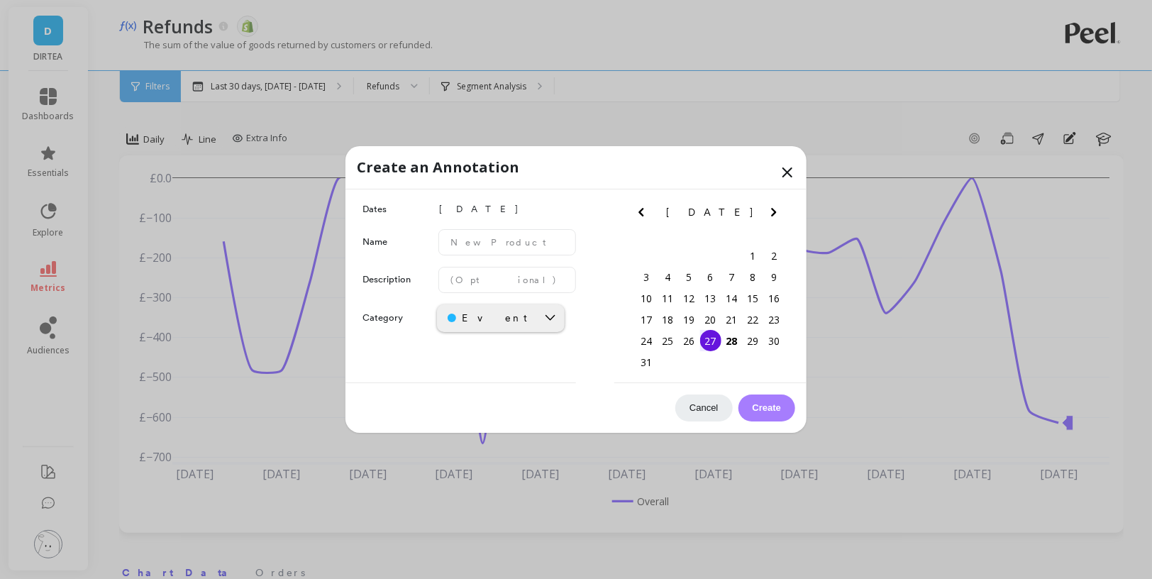
click at [785, 173] on icon at bounding box center [787, 172] width 17 height 17
